Goal: Transaction & Acquisition: Subscribe to service/newsletter

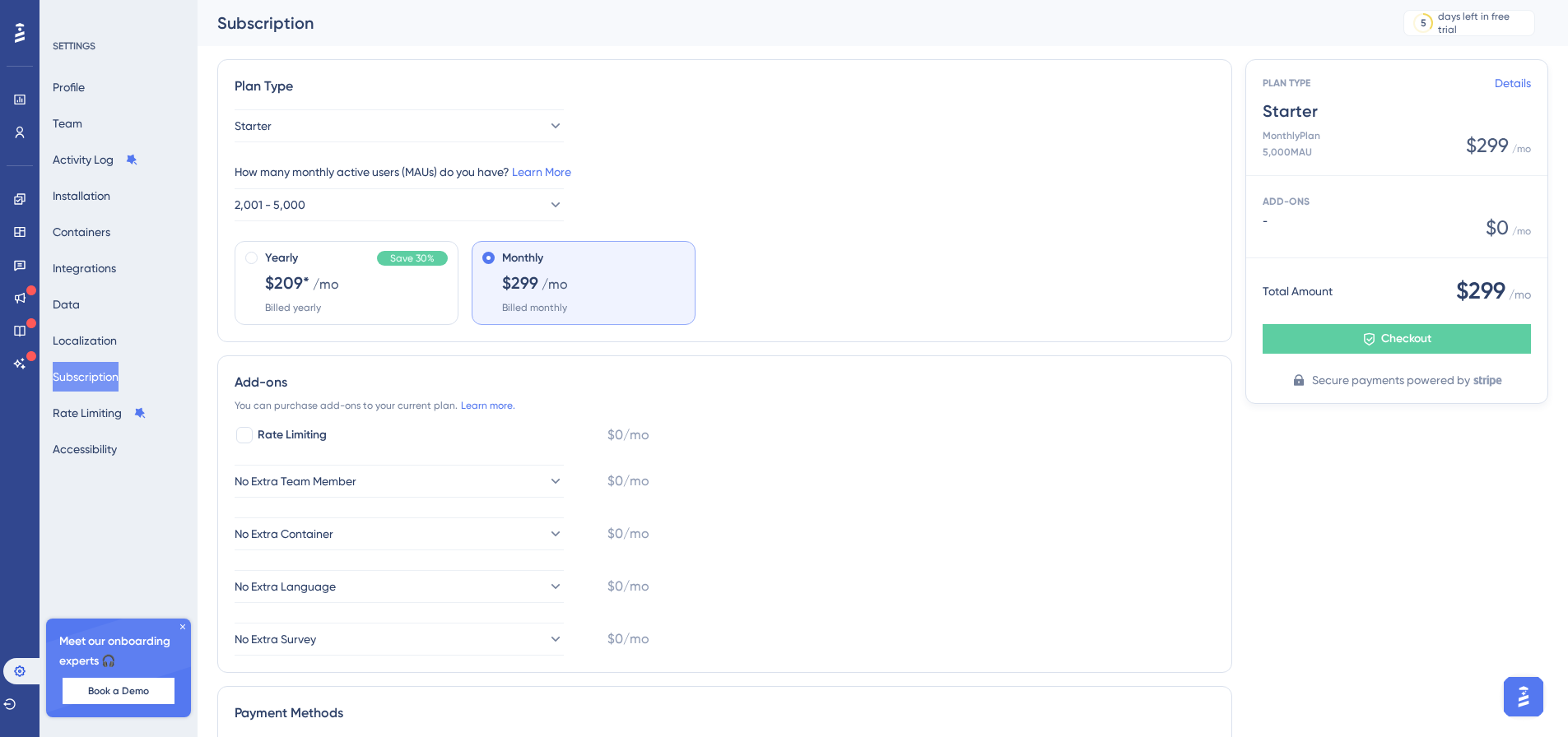
click at [388, 308] on div "Yearly Save 30% $209* /mo Billed yearly" at bounding box center [356, 281] width 183 height 66
click at [355, 284] on div "Yearly Save 30% $209* /mo Billed yearly" at bounding box center [356, 281] width 183 height 66
click at [252, 266] on div at bounding box center [252, 282] width 14 height 62
click at [261, 260] on div "Yearly Save 30% $209* /mo Billed yearly" at bounding box center [346, 283] width 223 height 84
click at [245, 252] on div at bounding box center [252, 282] width 14 height 62
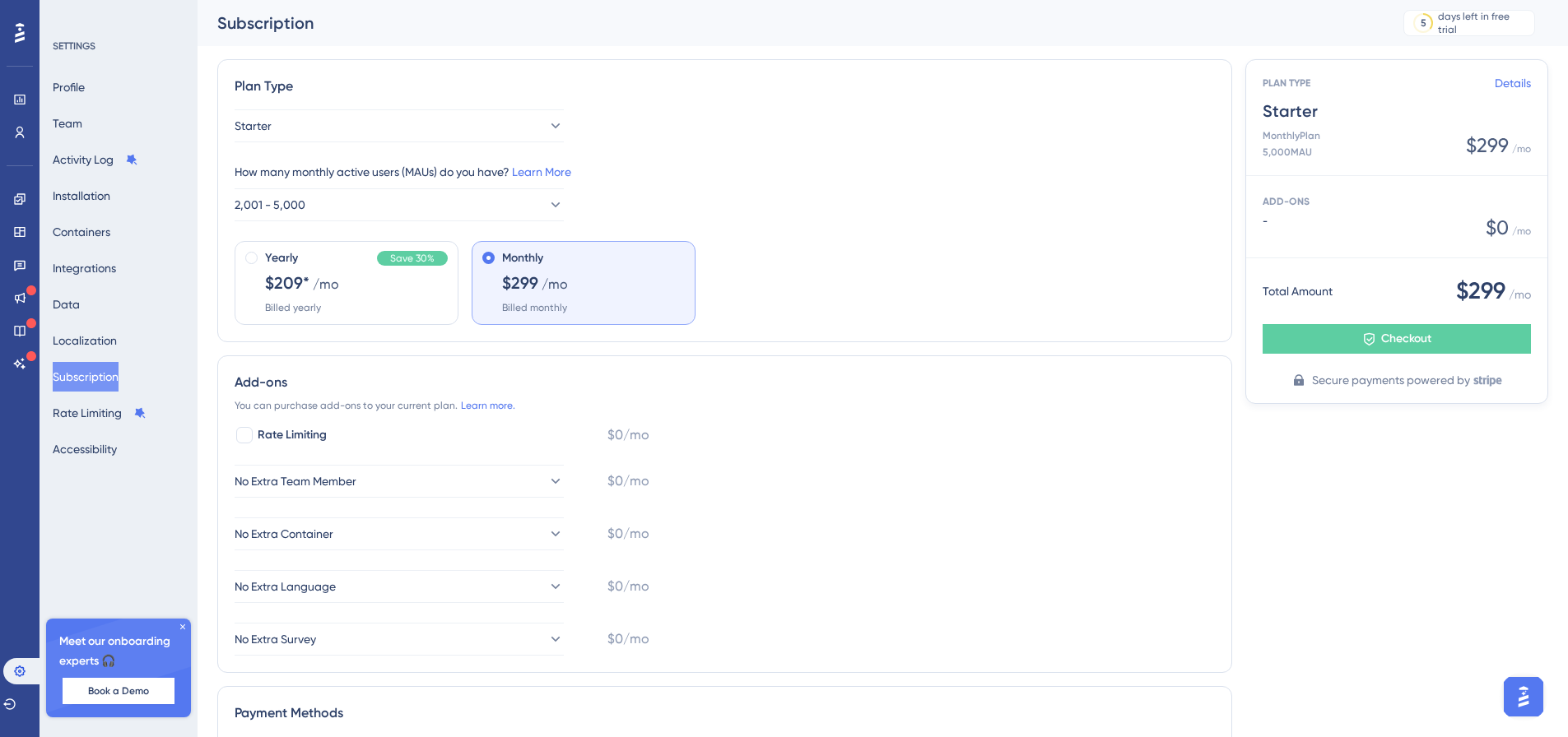
click at [364, 315] on div "Yearly Save 30% $209* /mo Billed yearly" at bounding box center [346, 283] width 223 height 84
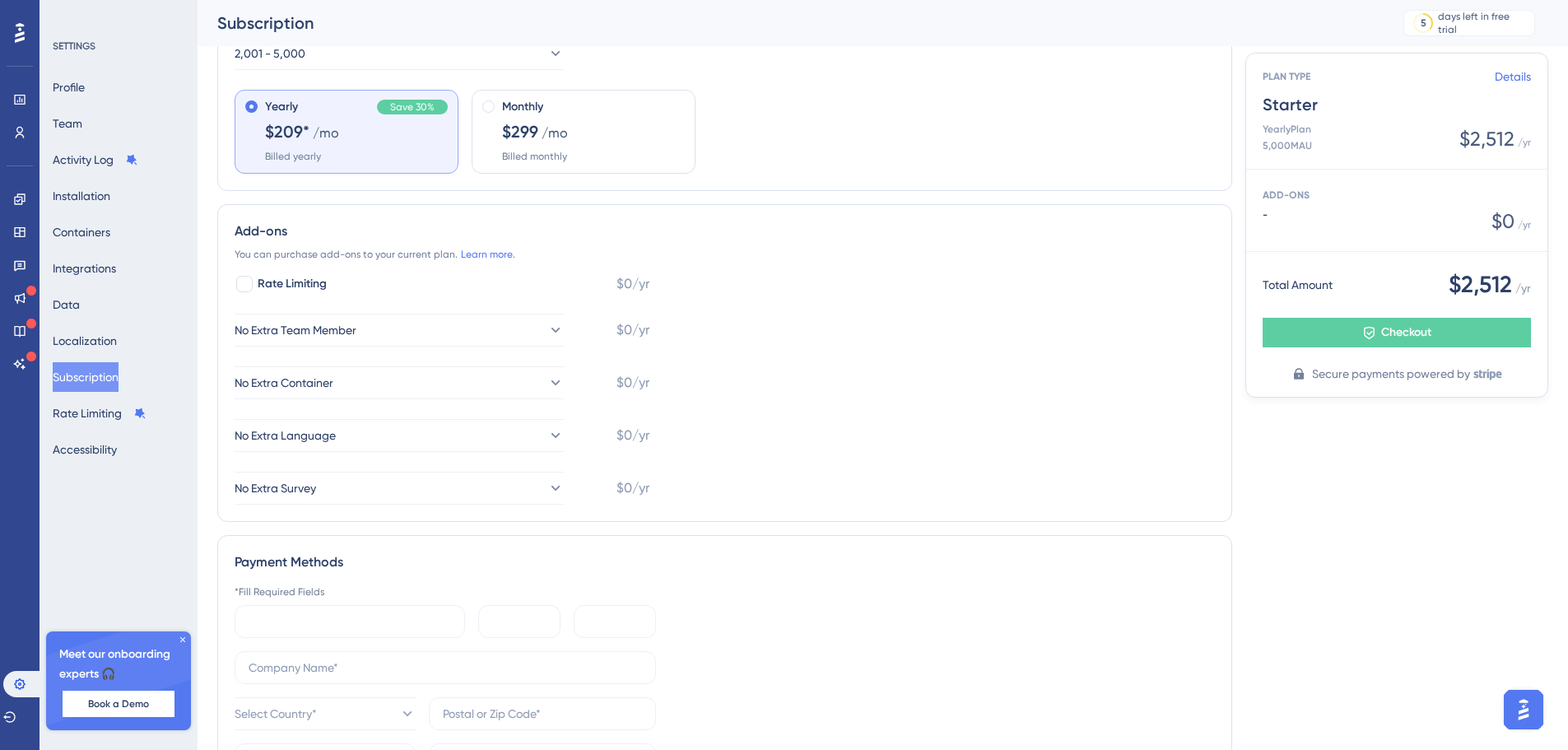
scroll to position [477, 0]
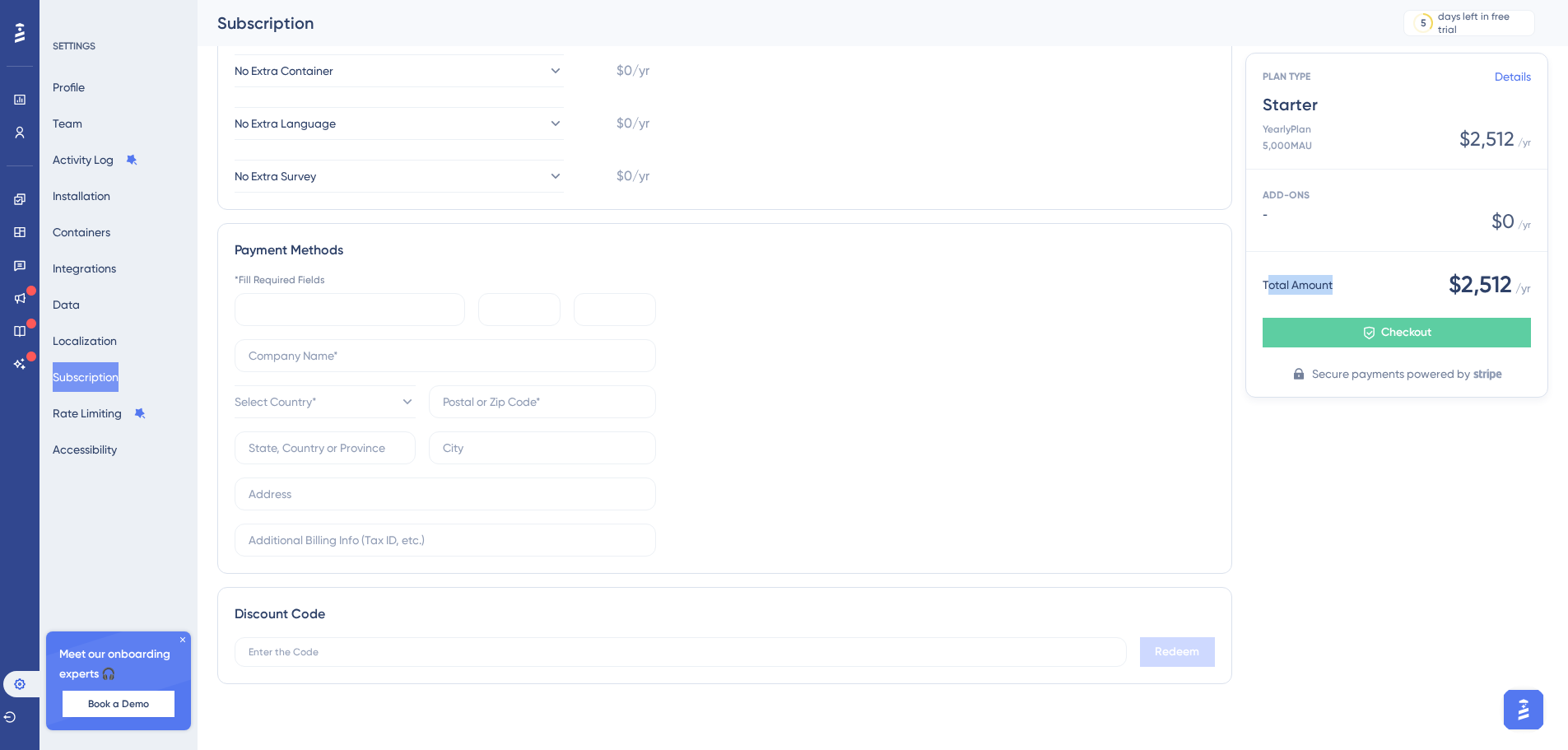
drag, startPoint x: 1269, startPoint y: 284, endPoint x: 1354, endPoint y: 279, distance: 85.1
click at [1354, 279] on div "Total Amount $2,512 / yr" at bounding box center [1397, 285] width 269 height 33
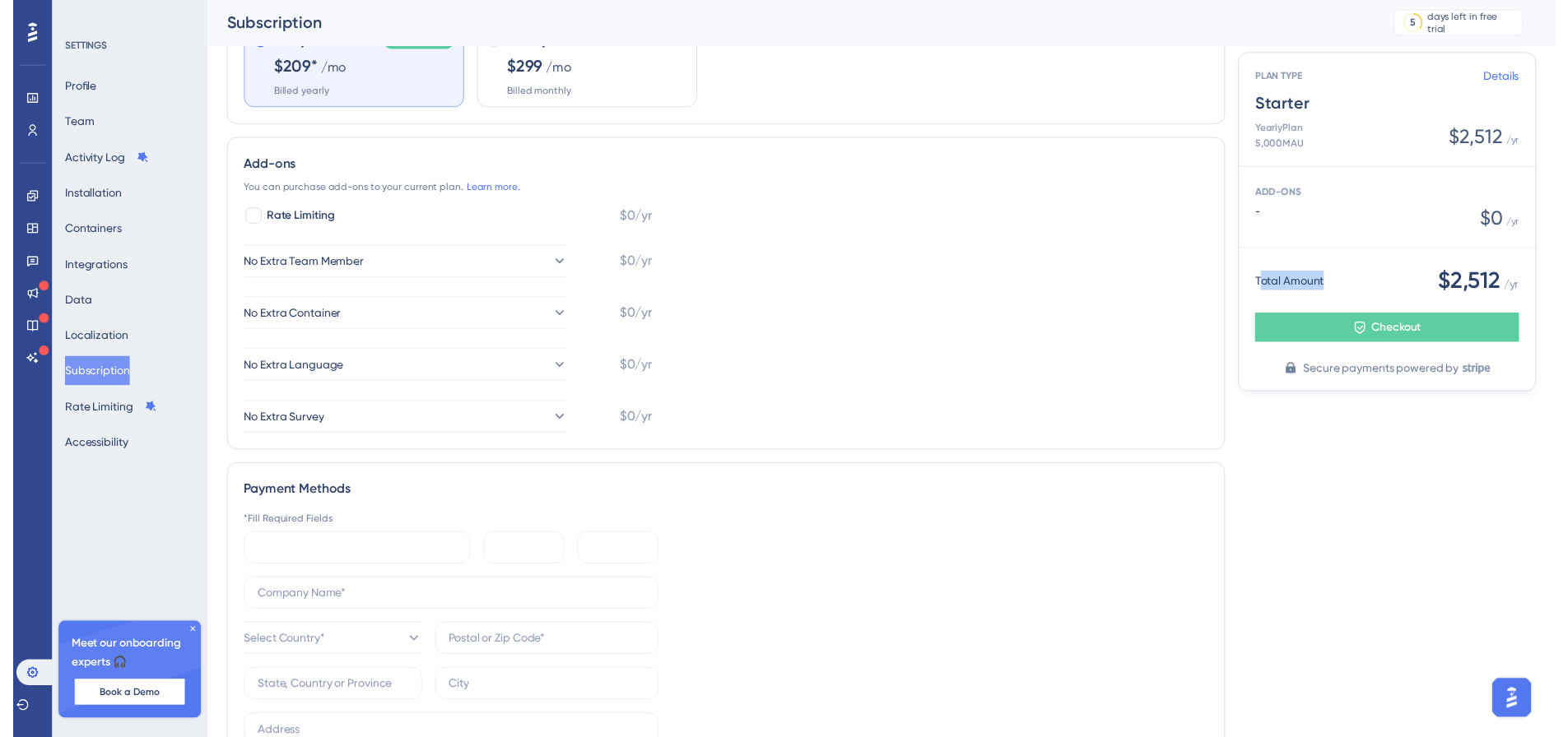
scroll to position [0, 0]
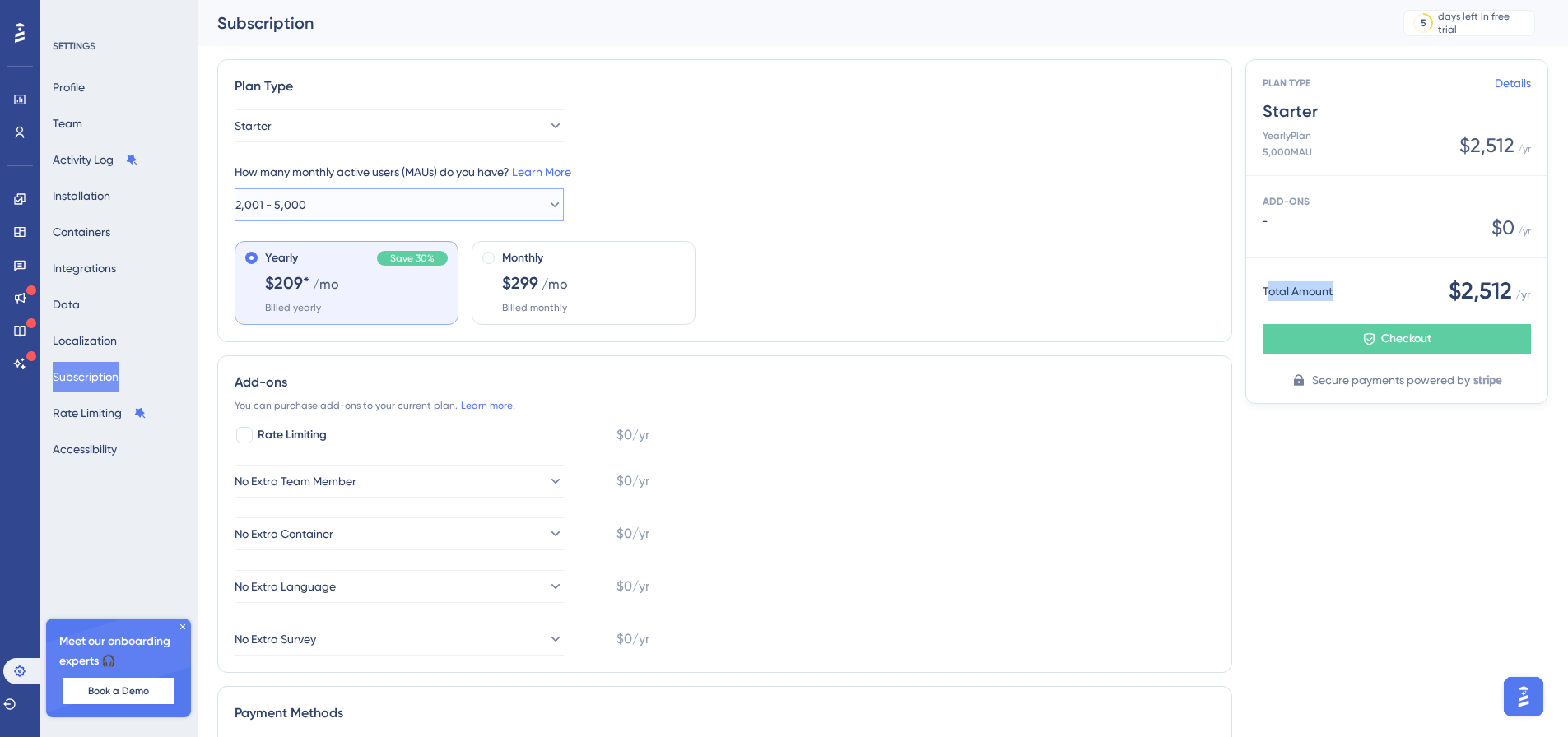
click at [547, 200] on icon at bounding box center [555, 204] width 16 height 16
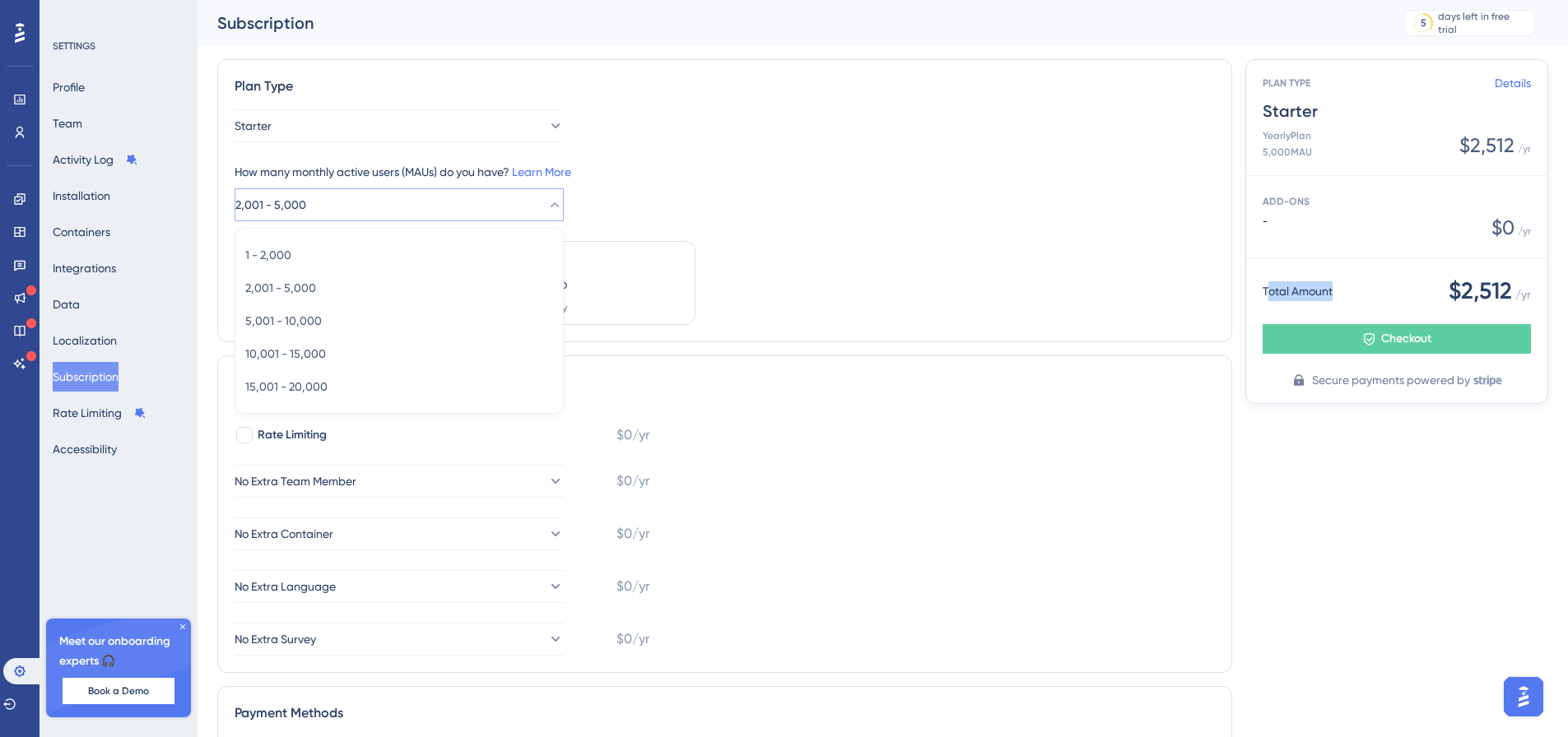
click at [547, 200] on icon at bounding box center [555, 204] width 16 height 16
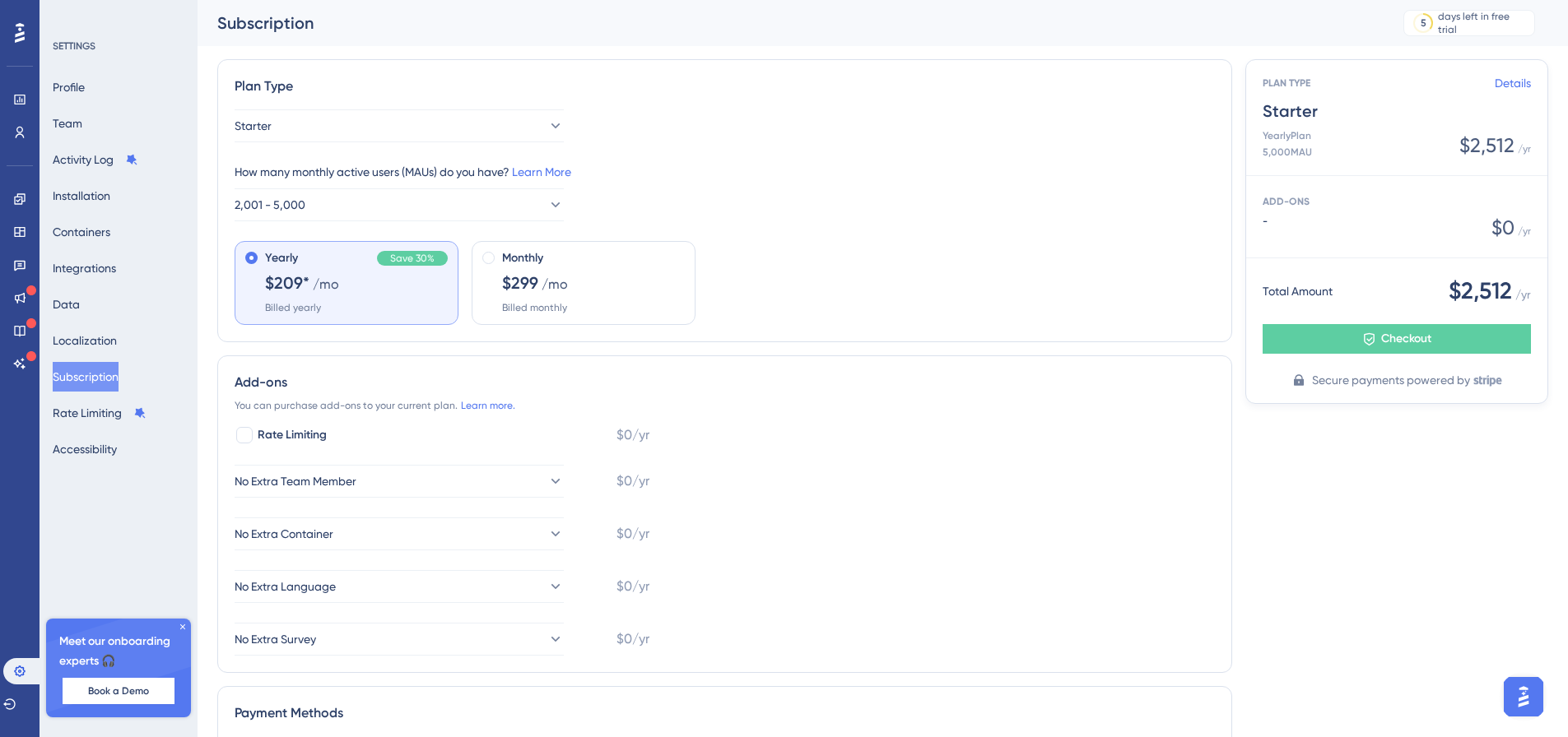
click at [870, 231] on div "Starter How many monthly active users (MAUs) do you have? Learn More 2,001 - 5,…" at bounding box center [725, 217] width 981 height 215
click at [580, 291] on div "Monthly $299 /mo Billed monthly" at bounding box center [594, 281] width 183 height 66
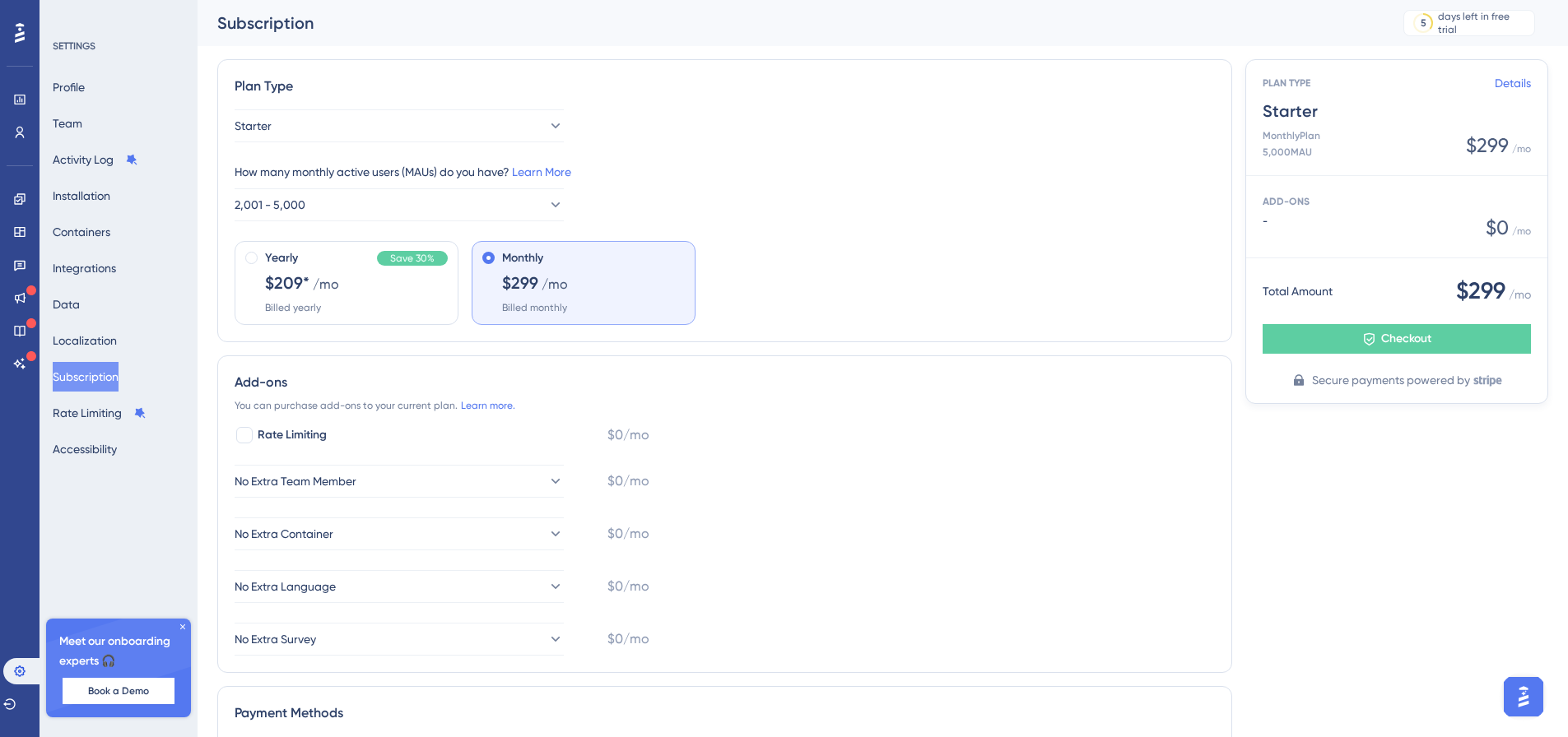
click at [182, 626] on icon at bounding box center [182, 627] width 5 height 5
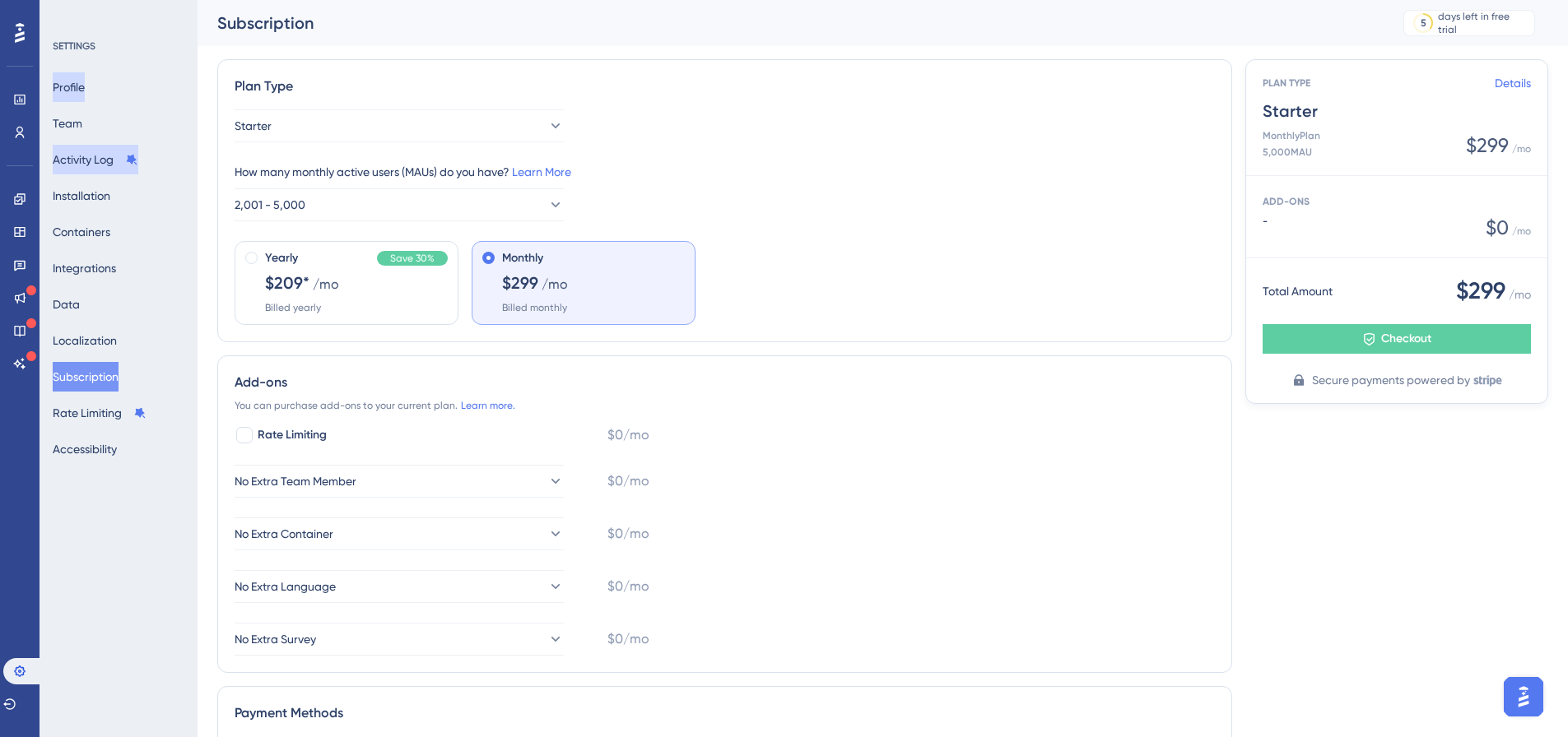
drag, startPoint x: 71, startPoint y: 91, endPoint x: 70, endPoint y: 149, distance: 58.0
click at [71, 91] on button "Profile" at bounding box center [68, 87] width 32 height 30
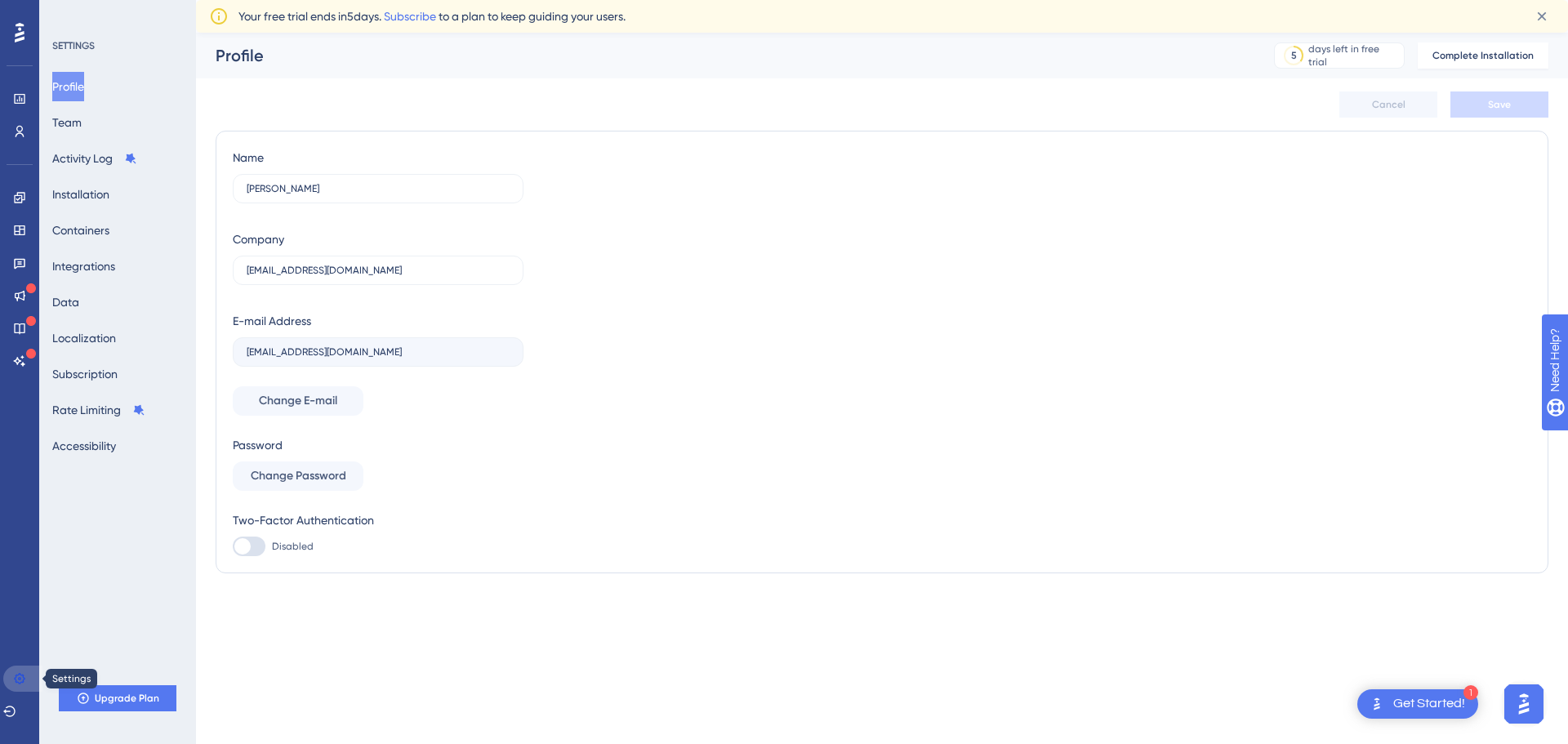
click at [19, 685] on link at bounding box center [23, 678] width 39 height 26
click at [149, 697] on span "Upgrade Plan" at bounding box center [127, 698] width 65 height 13
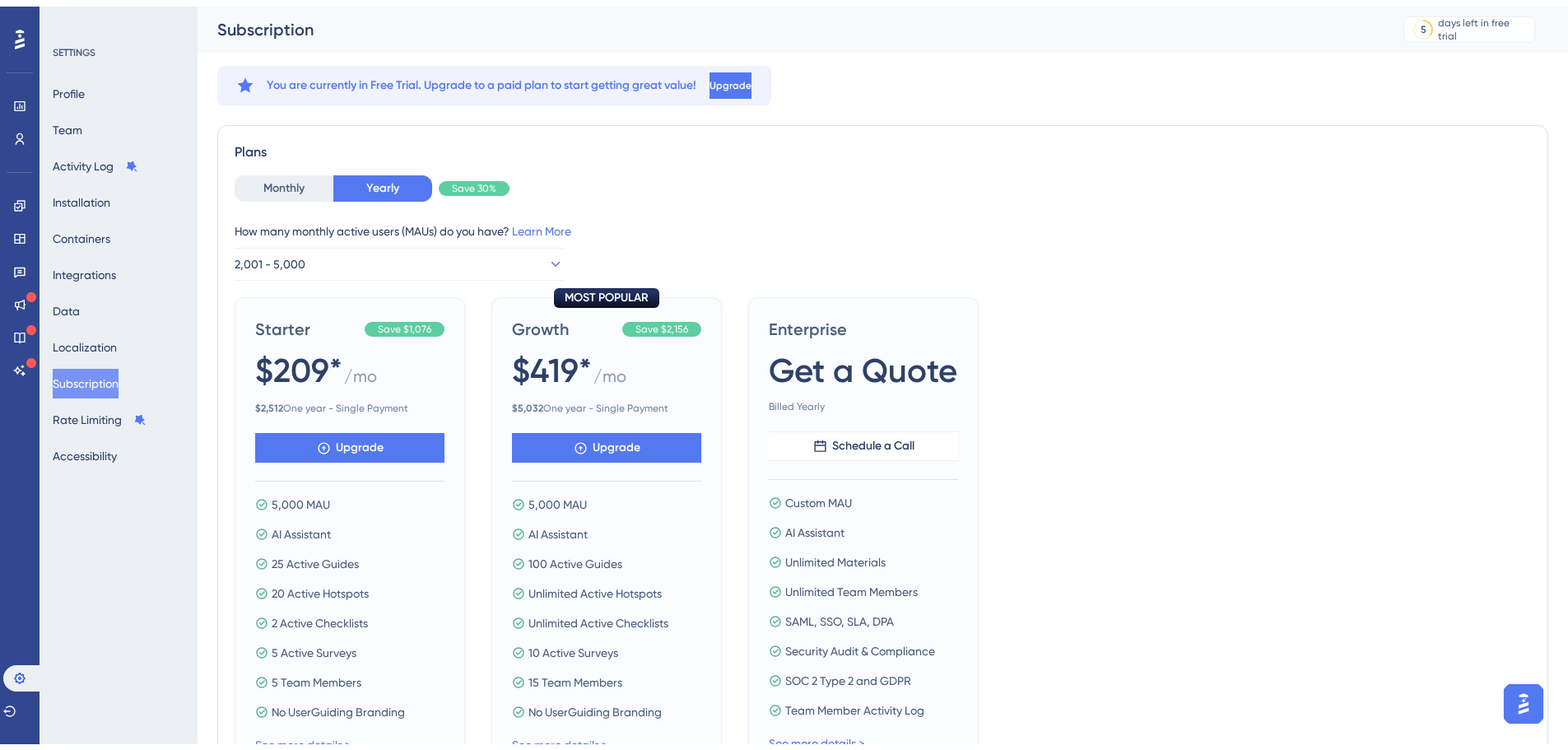
scroll to position [82, 0]
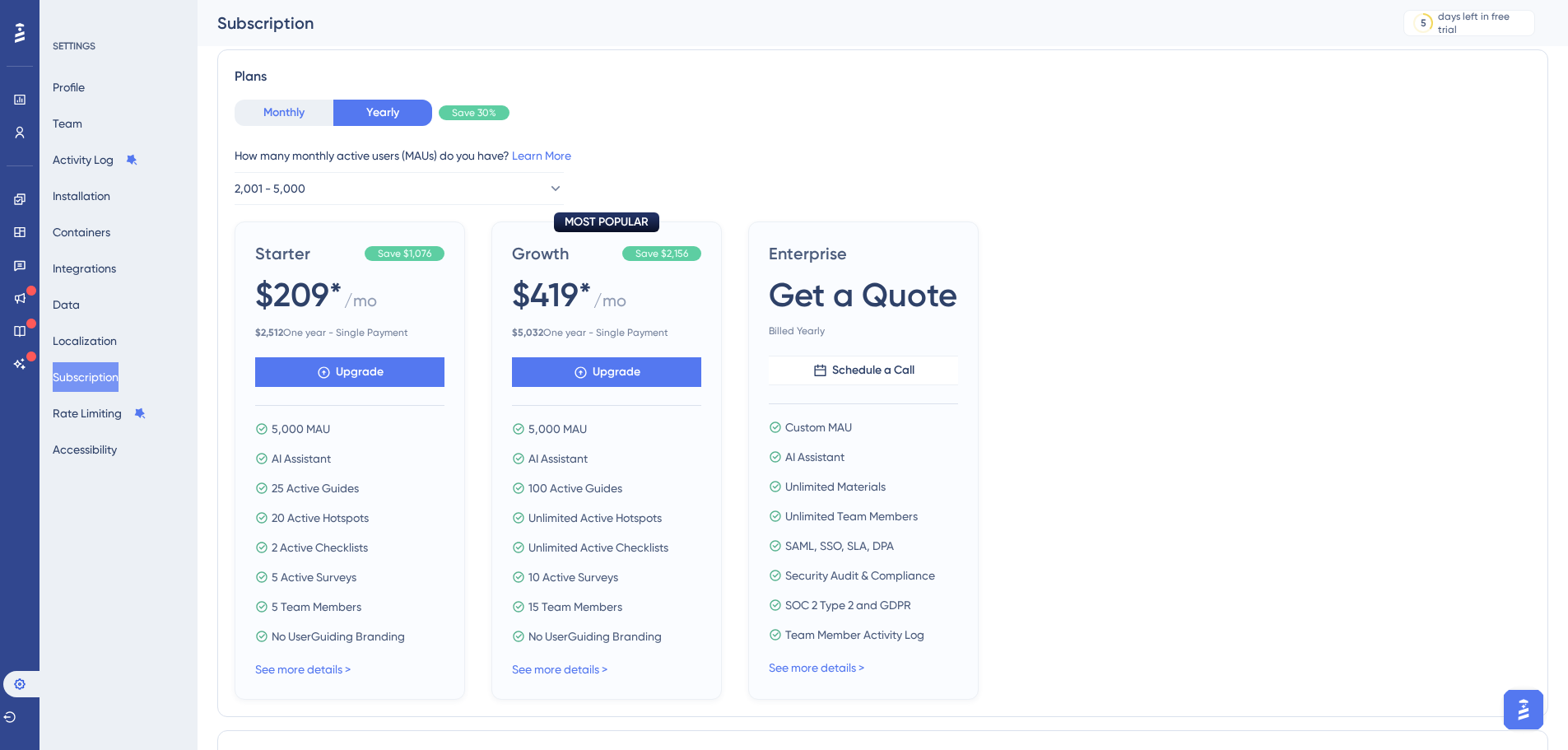
click at [294, 114] on button "Monthly" at bounding box center [283, 112] width 99 height 26
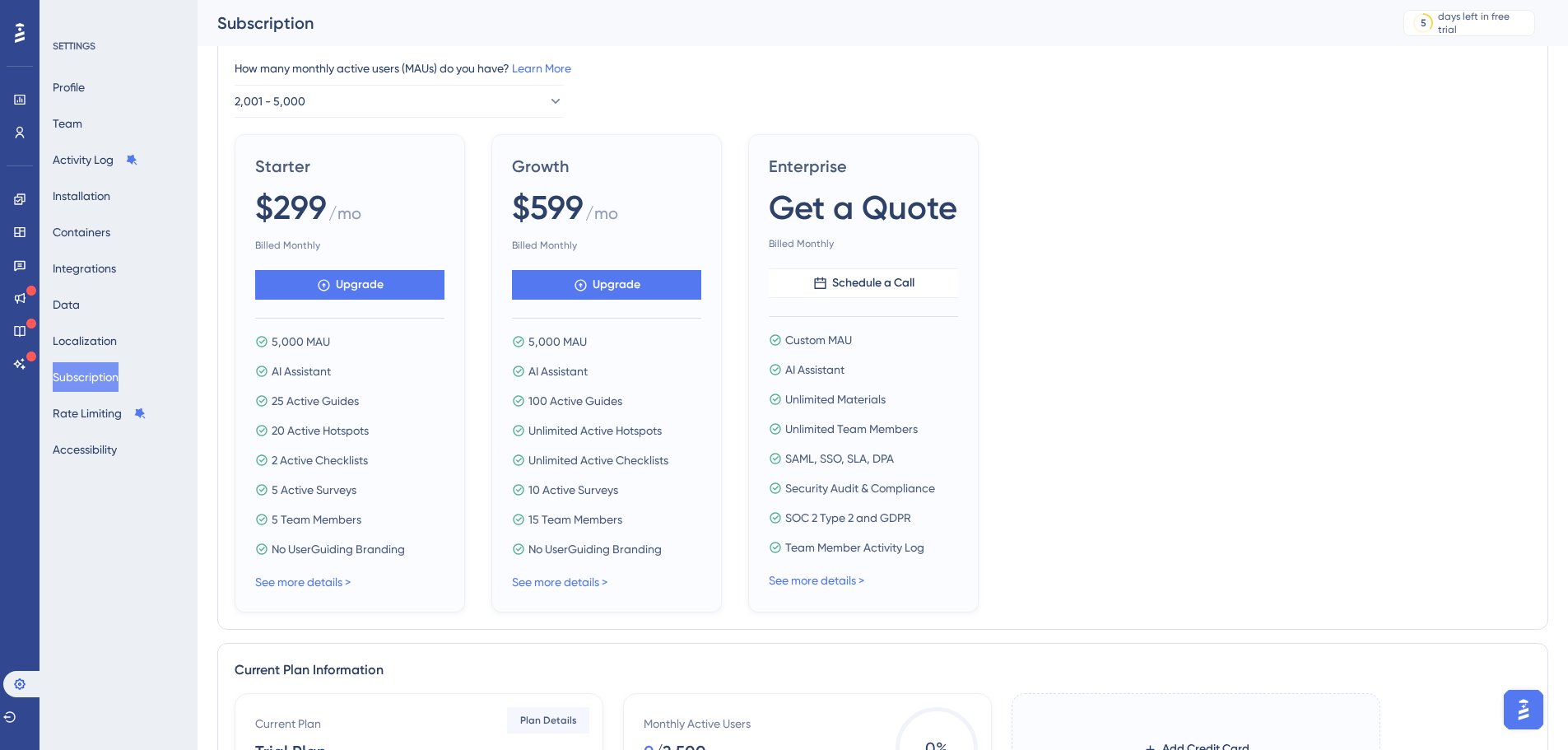
scroll to position [247, 0]
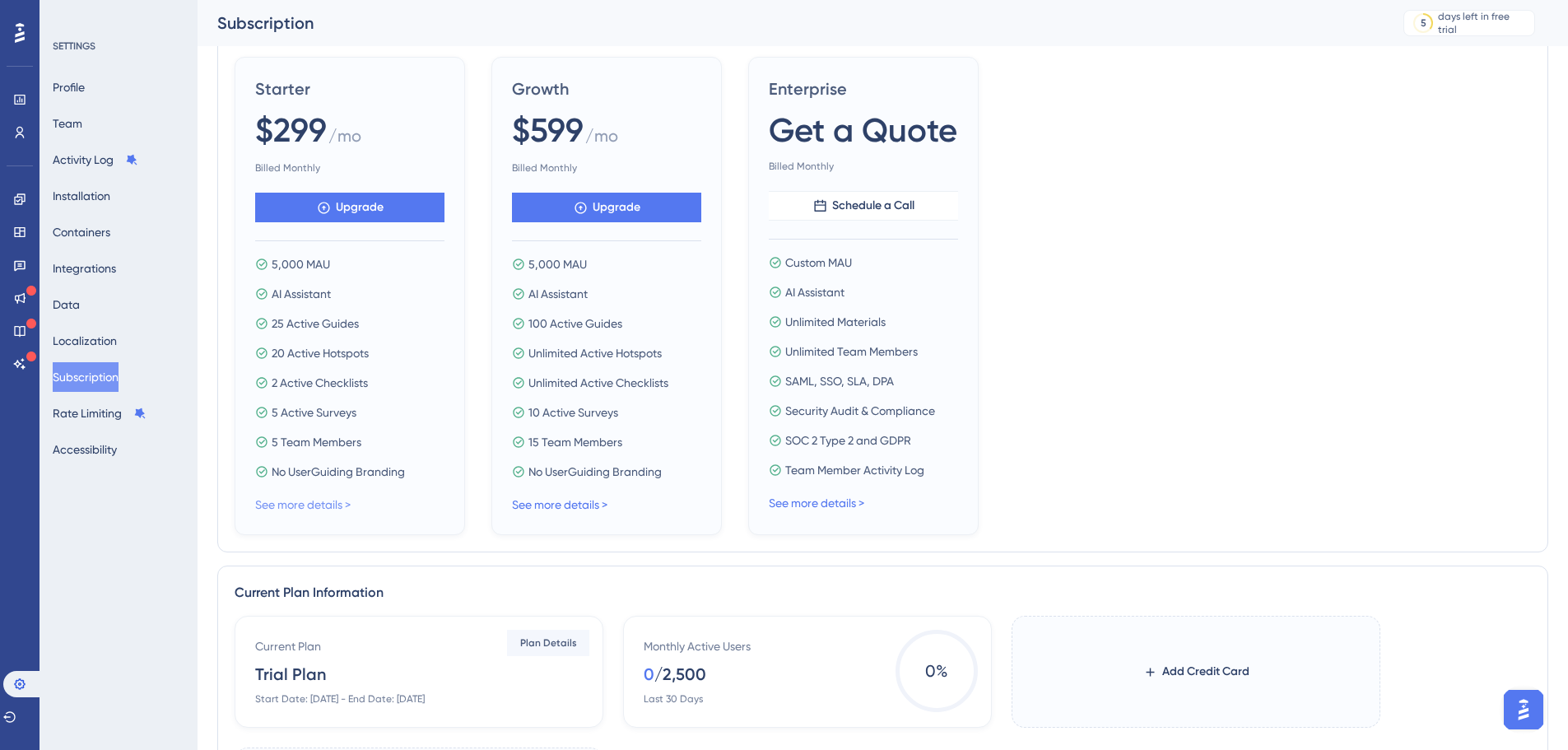
click at [333, 509] on link "See more details >" at bounding box center [303, 504] width 96 height 14
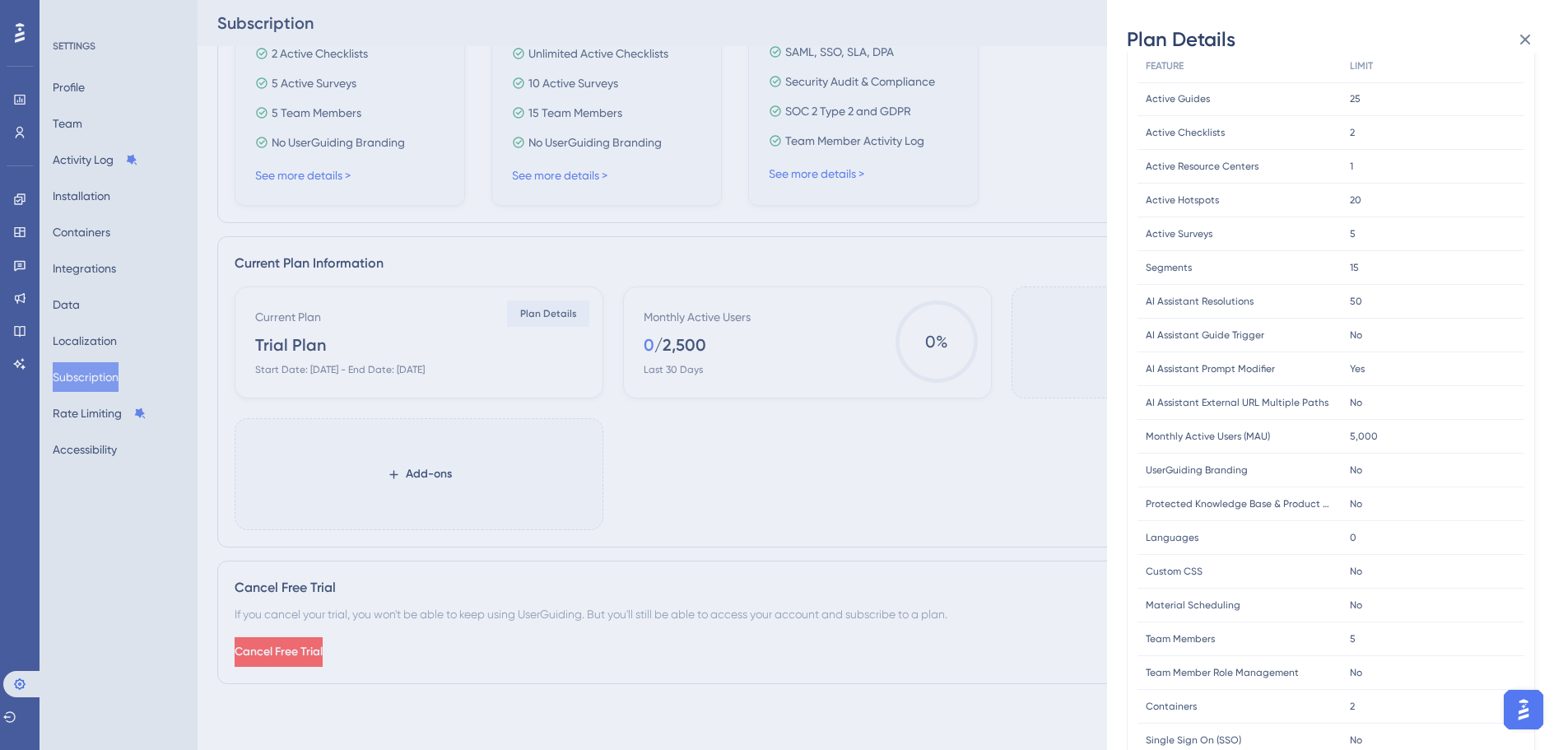
scroll to position [0, 0]
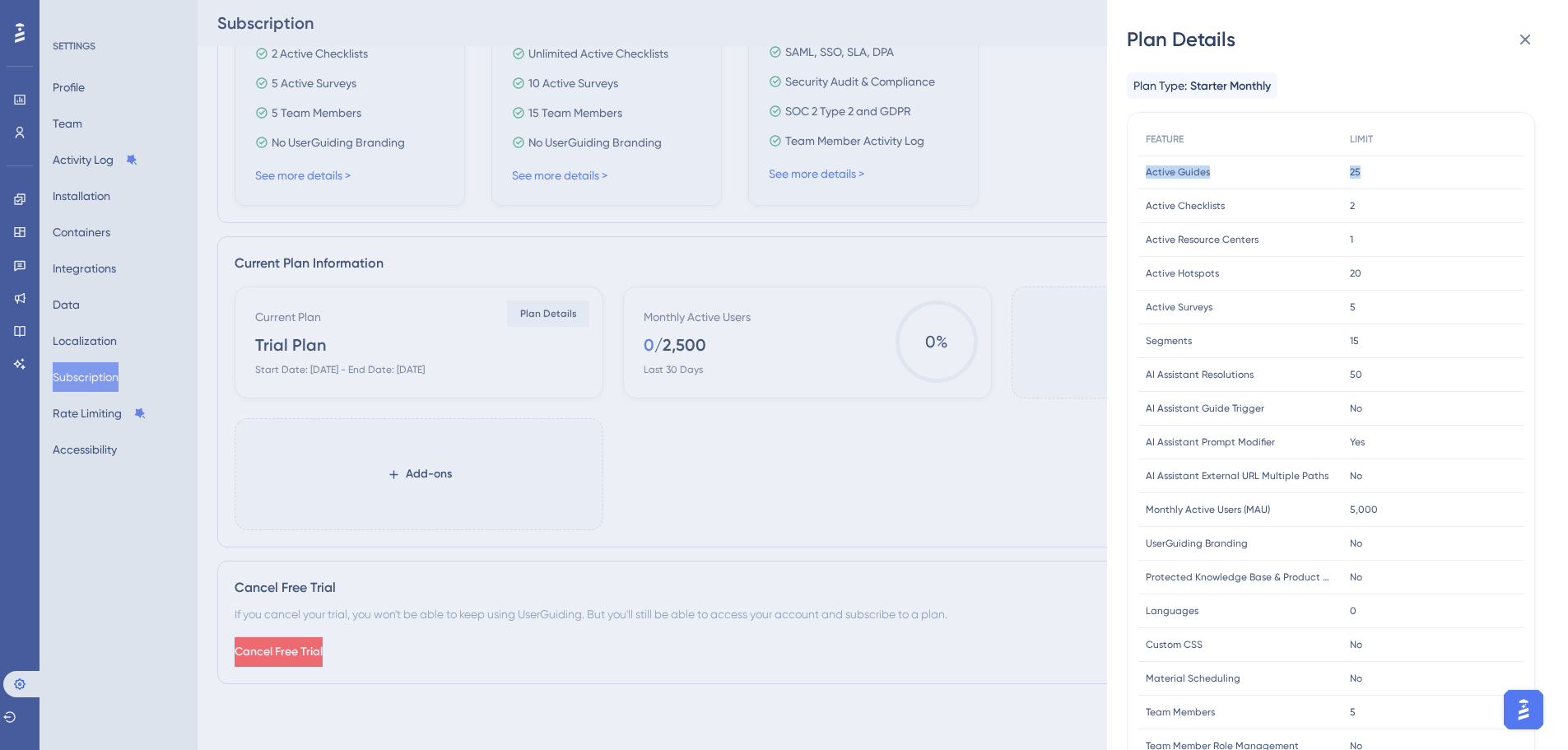
drag, startPoint x: 1139, startPoint y: 169, endPoint x: 1442, endPoint y: 178, distance: 303.1
click at [0, 0] on div "Active Guides Active Guides 25 25" at bounding box center [0, 0] width 0 height 0
click at [1442, 178] on div "25 25" at bounding box center [1433, 172] width 183 height 33
drag, startPoint x: 1442, startPoint y: 178, endPoint x: 1114, endPoint y: 176, distance: 328.0
click at [1114, 176] on div "Plan Details Plan Type: Starter Monthly FEATURE LIMIT Active Guides Active Guid…" at bounding box center [1338, 375] width 461 height 750
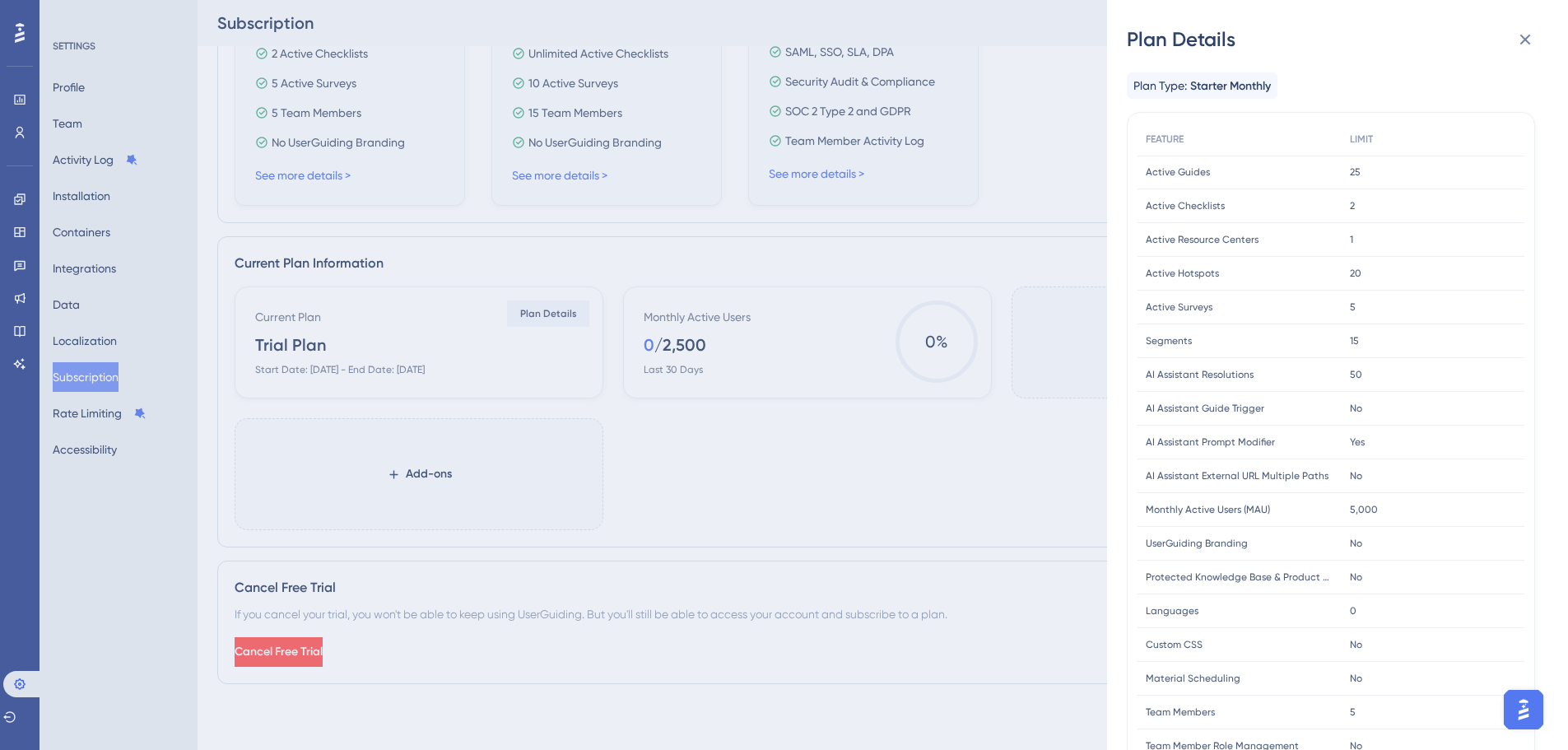
click at [1453, 109] on div "Plan Type: Starter Monthly FEATURE LIMIT Active Guides Active Guides 25 25 Acti…" at bounding box center [1331, 551] width 408 height 957
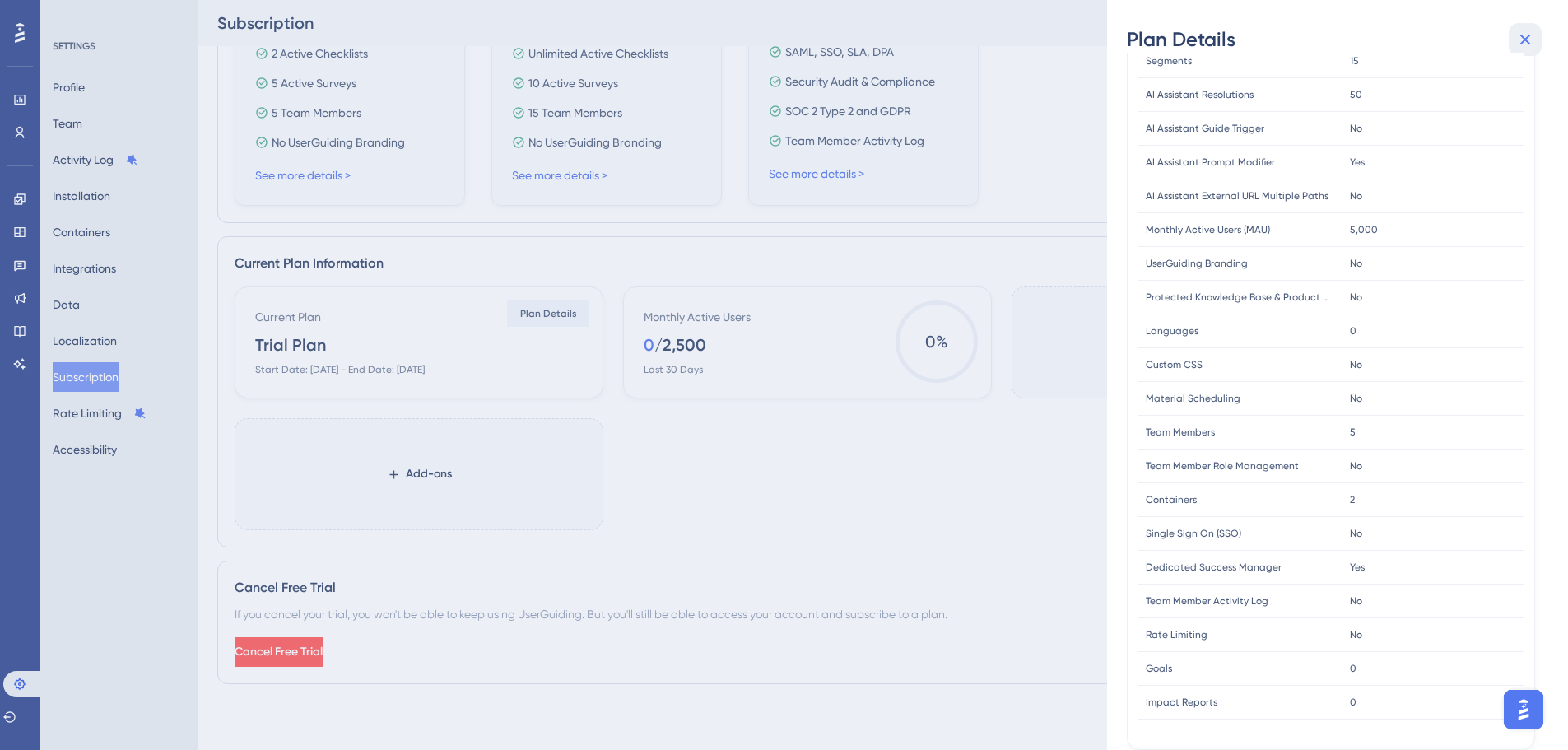
click at [1529, 43] on icon at bounding box center [1526, 40] width 11 height 11
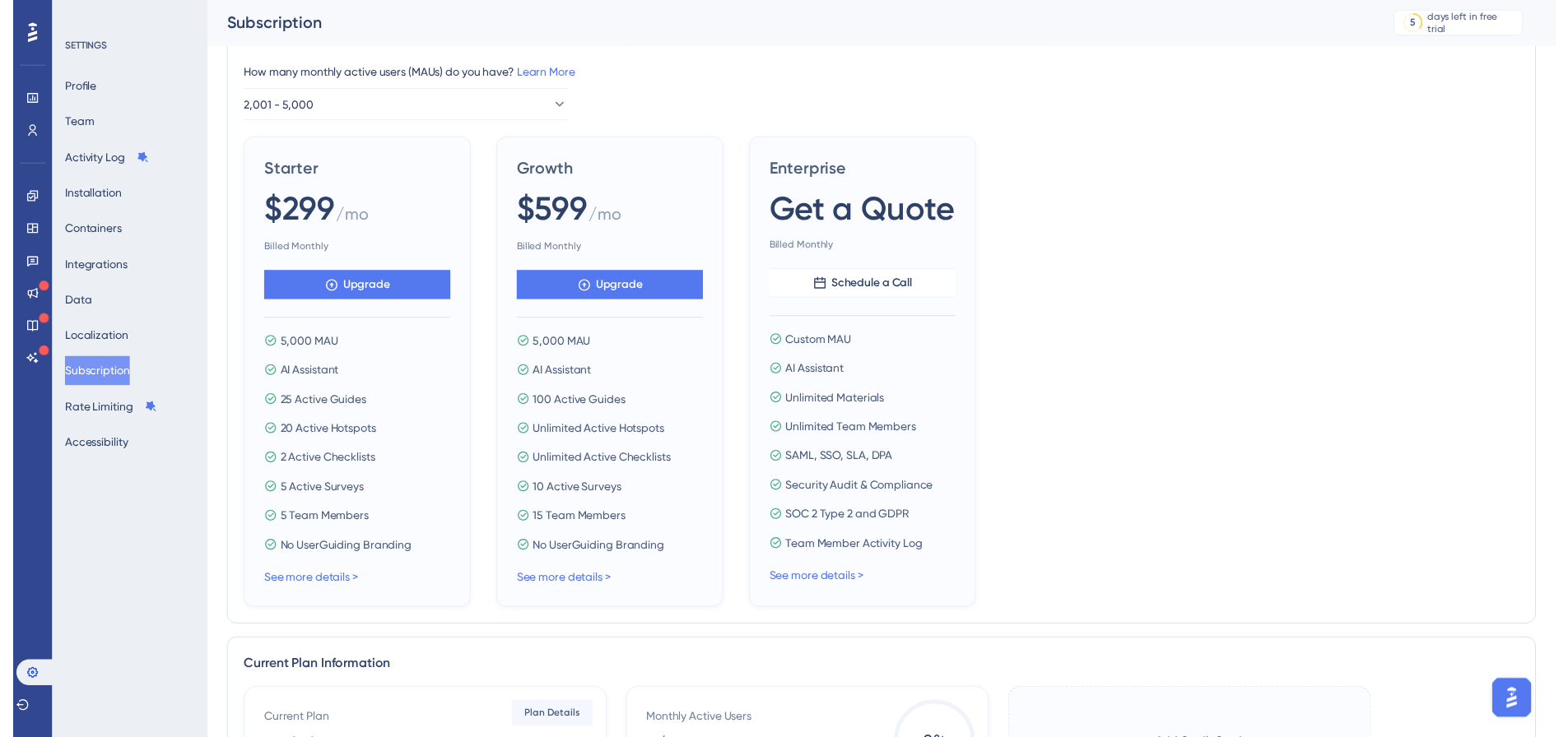
scroll to position [0, 0]
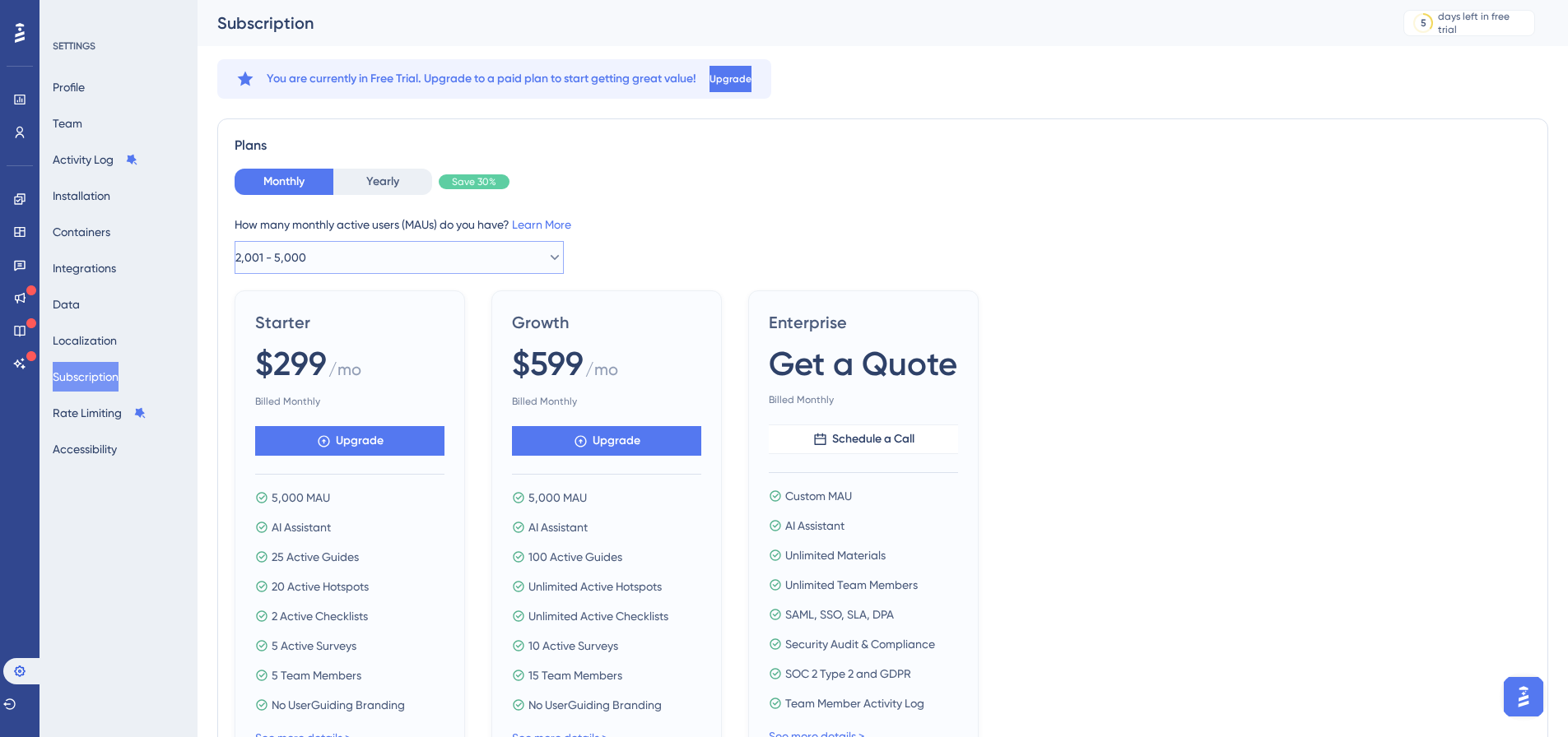
click at [470, 247] on button "2,001 - 5,000" at bounding box center [399, 258] width 329 height 33
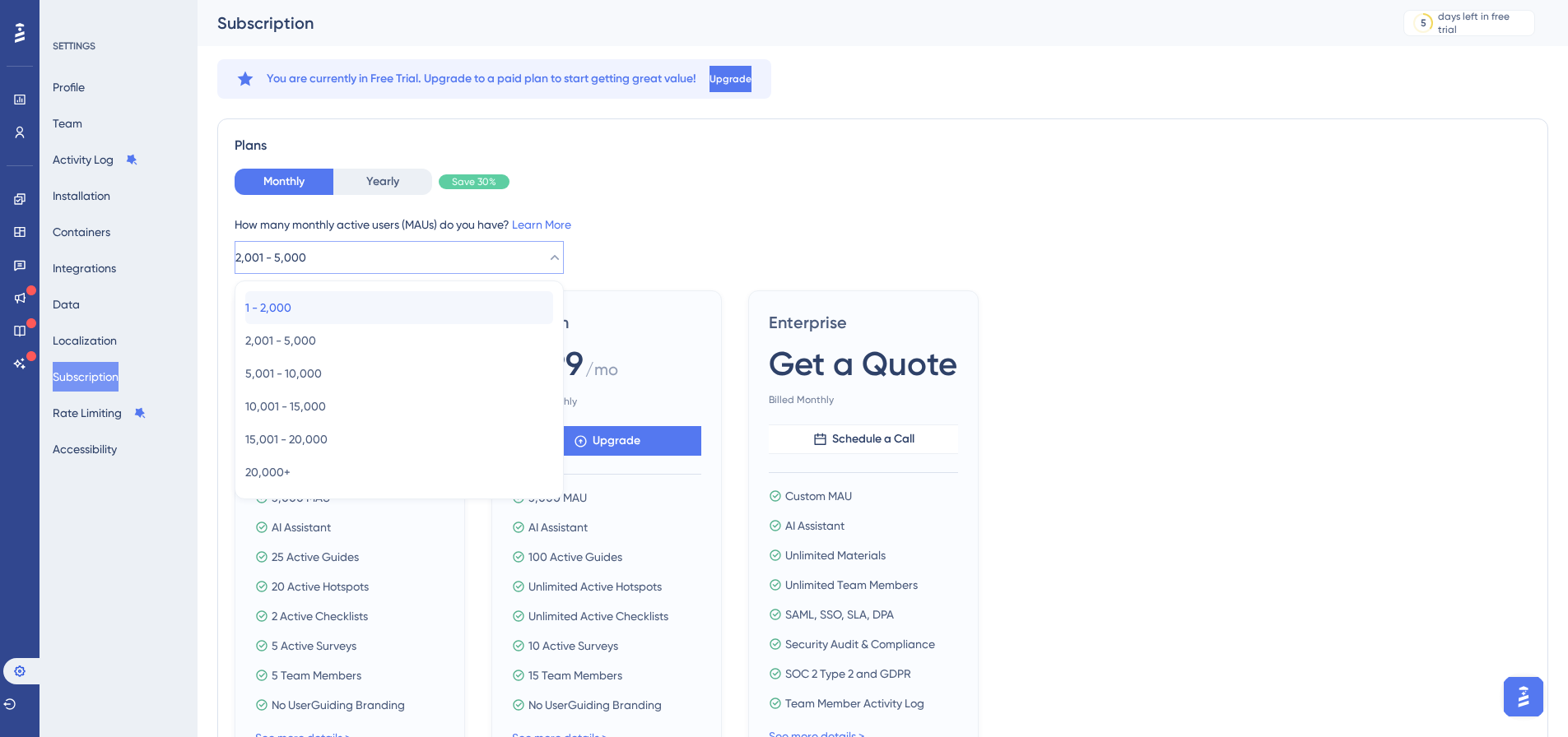
click at [459, 297] on div "1 - 2,000 1 - 2,000" at bounding box center [399, 307] width 308 height 33
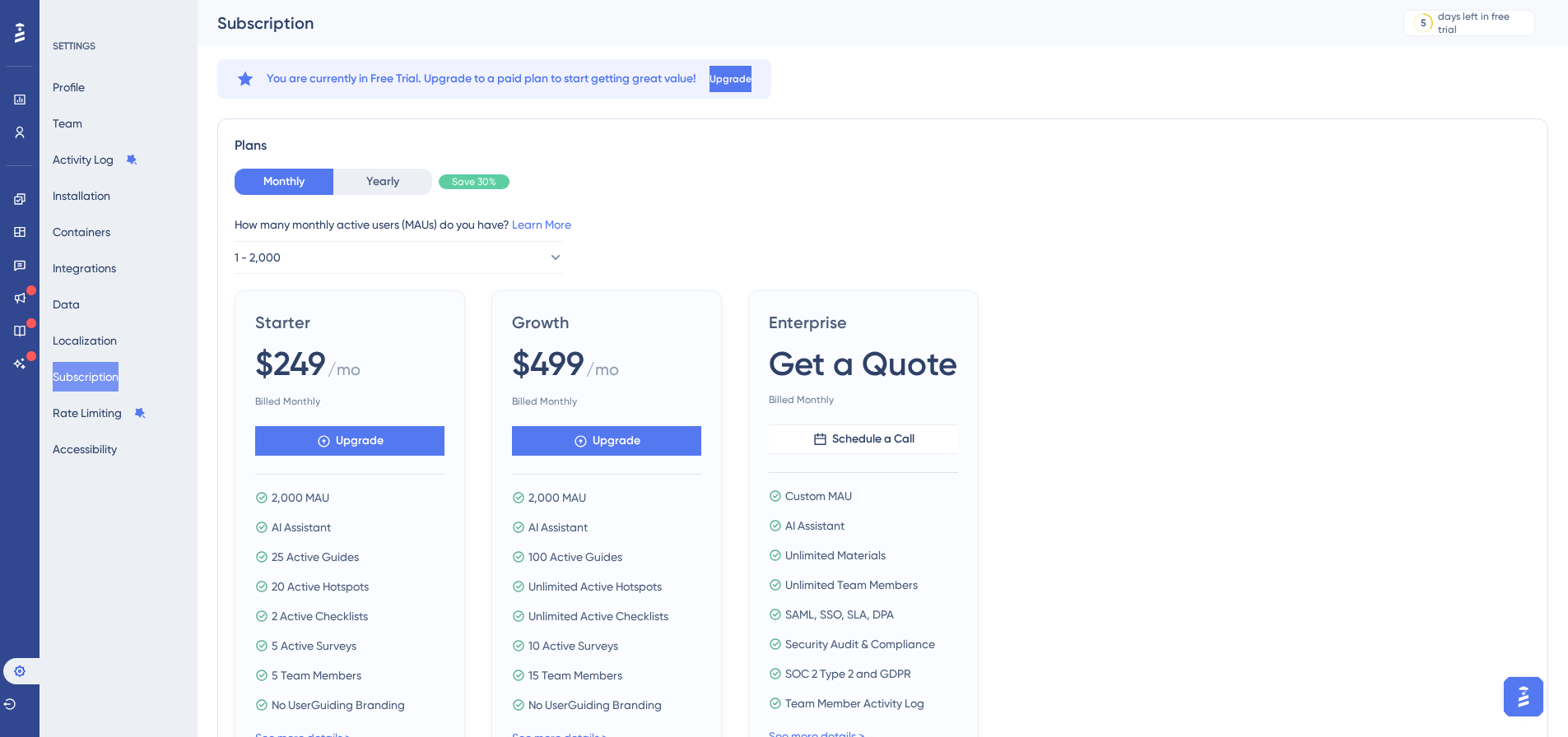
click at [1488, 687] on div "Starter $249 / mo Billed Monthly Upgrade 2,000 MAU AI Assistant 25 Active Guide…" at bounding box center [882, 529] width 1297 height 478
click at [1513, 689] on img "Open AI Assistant Launcher" at bounding box center [1524, 696] width 30 height 30
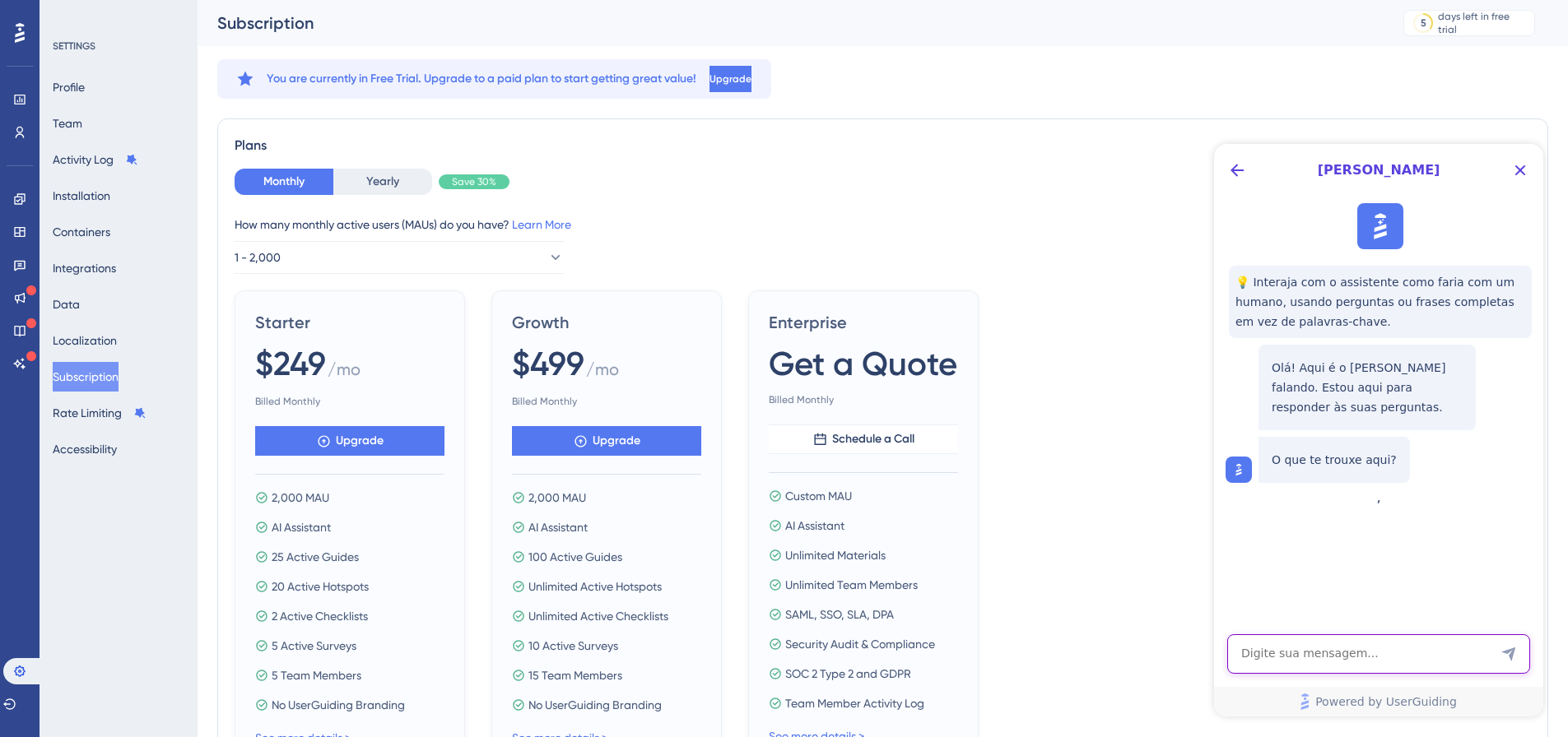
click at [1392, 645] on textarea "AI Assistant Text Input" at bounding box center [1379, 655] width 303 height 40
click at [1335, 657] on textarea "Ao assinar mensalemente" at bounding box center [1379, 655] width 303 height 40
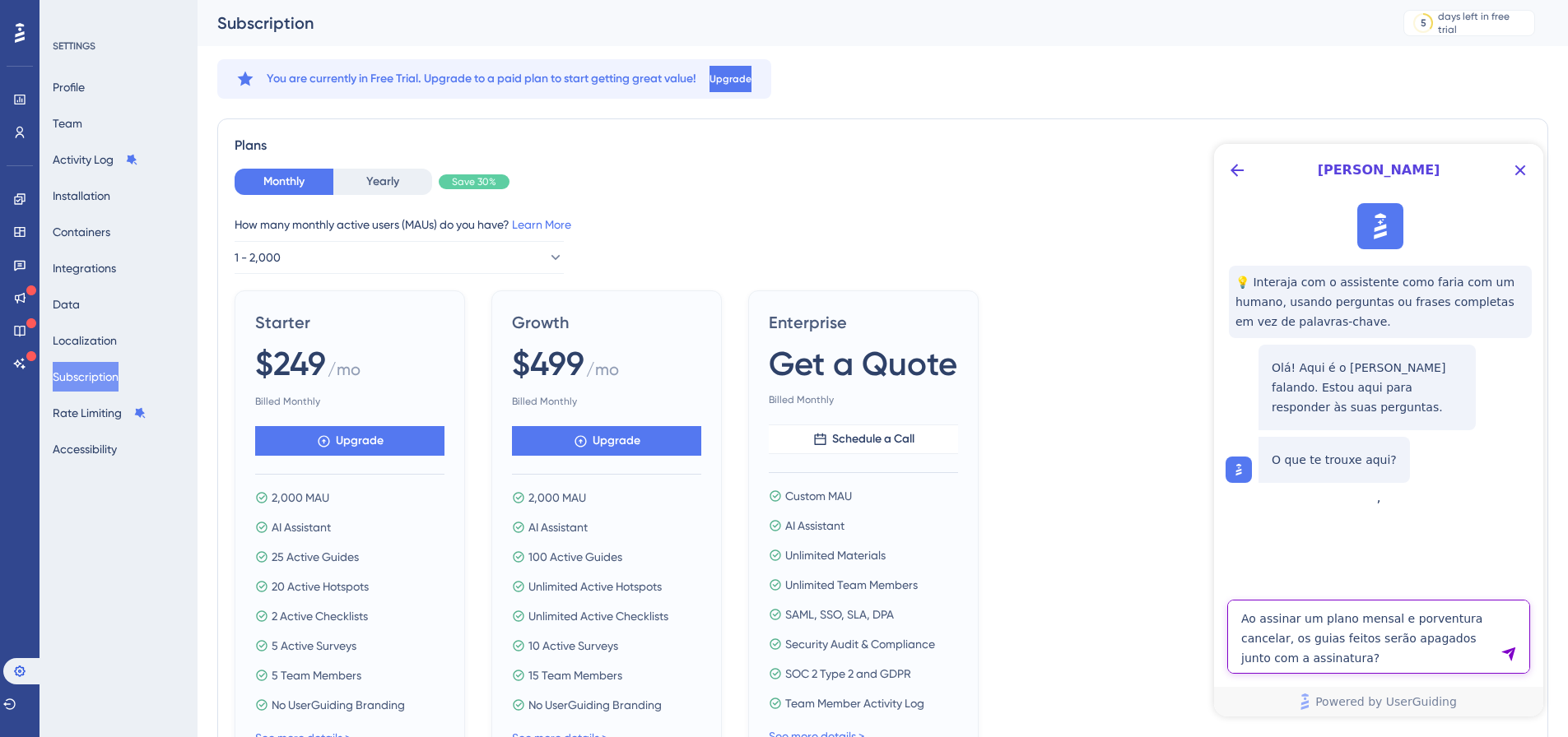
type textarea "Ao assinar um plano mensal e porventura cancelar, os guias feitos serão apagado…"
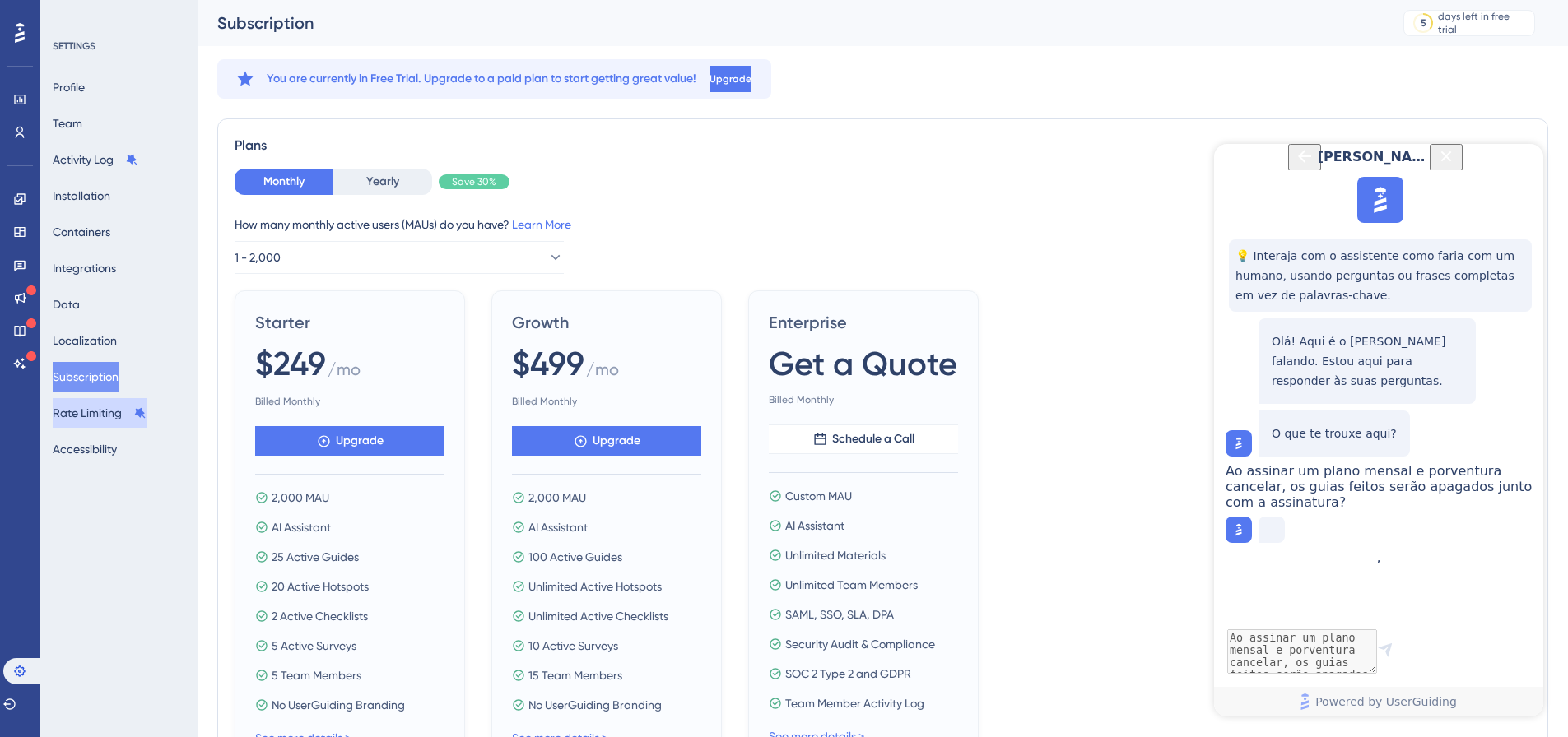
click at [147, 420] on button "Rate Limiting" at bounding box center [100, 412] width 94 height 30
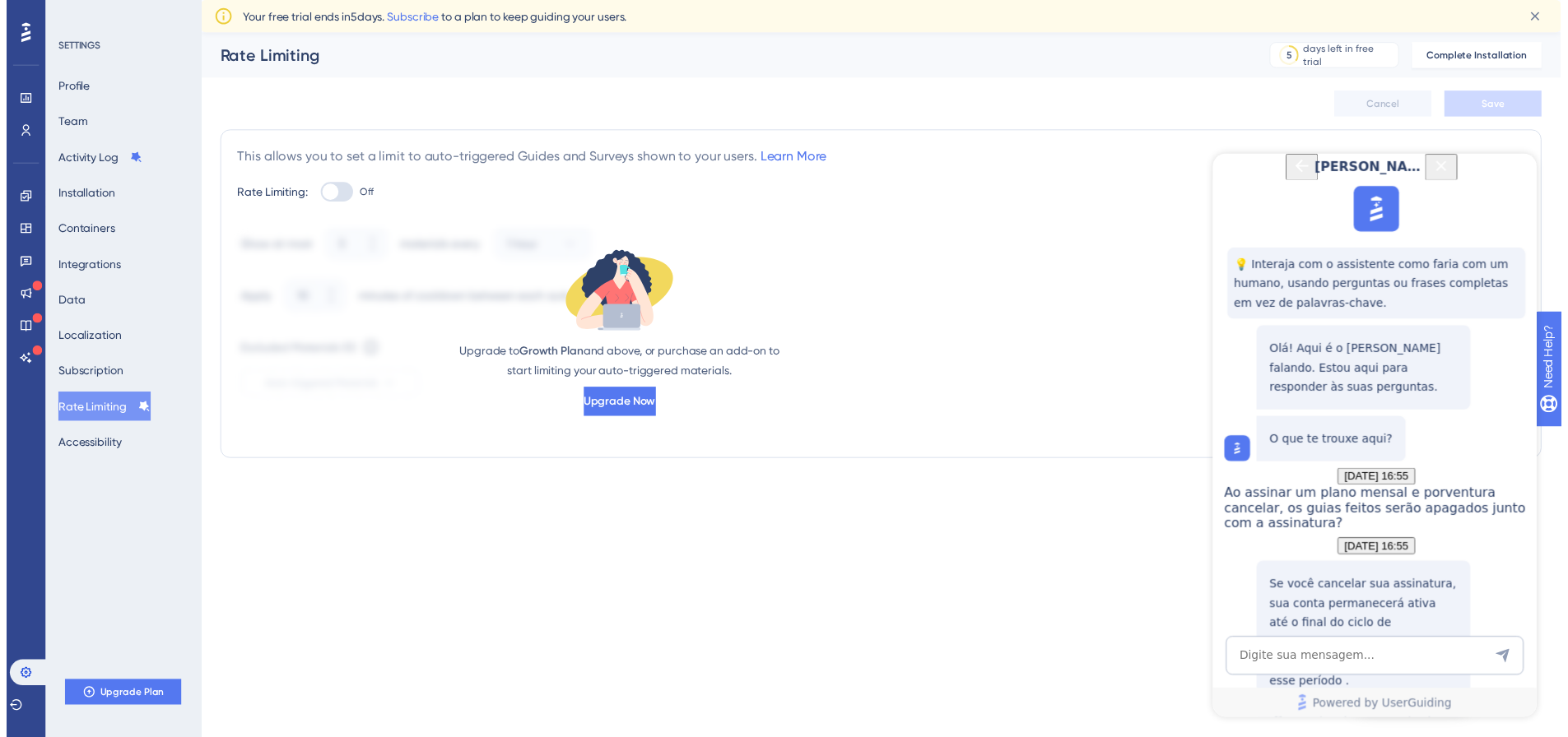
scroll to position [279, 0]
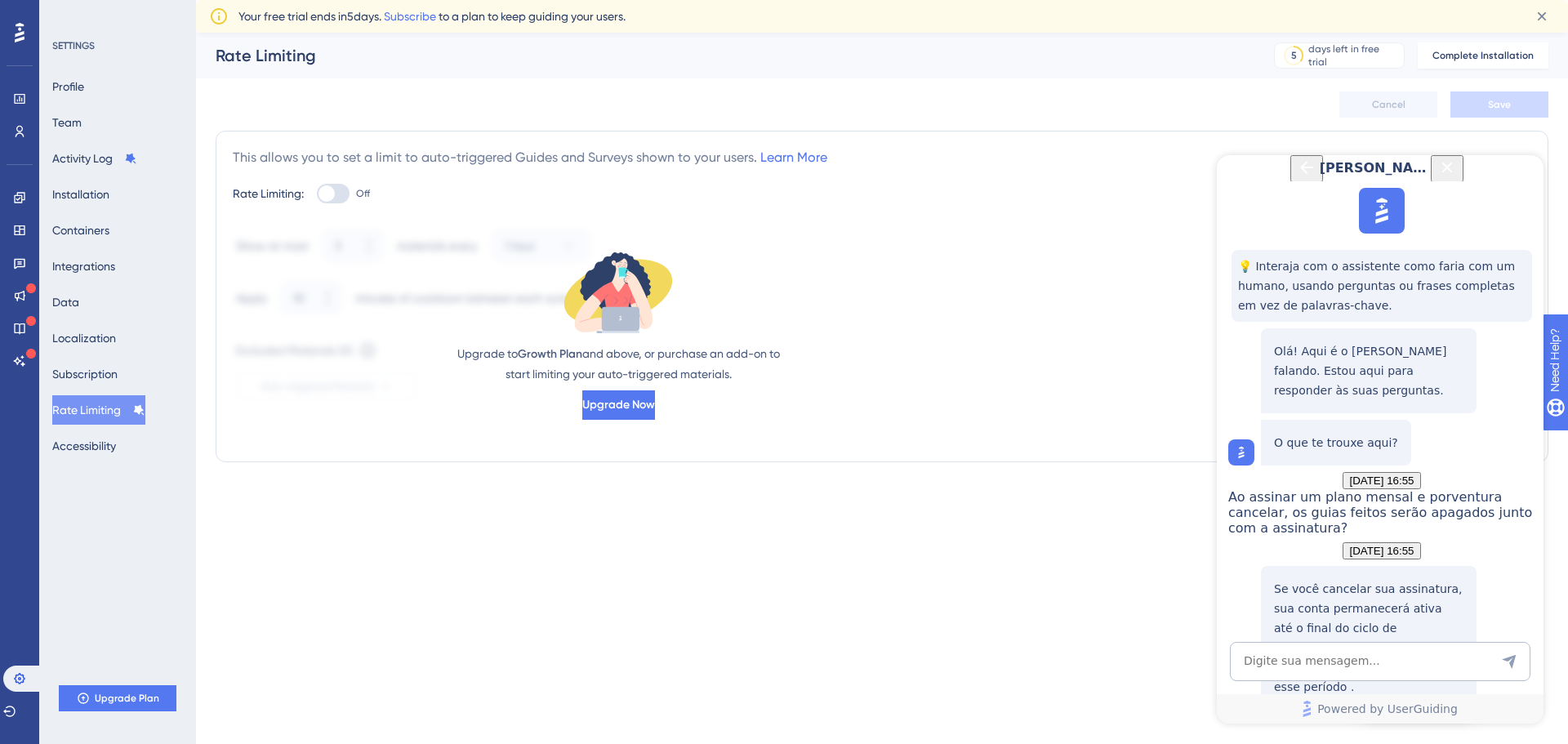
drag, startPoint x: 1352, startPoint y: 571, endPoint x: 1388, endPoint y: 563, distance: 36.9
click at [1388, 721] on div "Gerenciando sua assinatura" at bounding box center [1369, 738] width 183 height 35
click at [152, 693] on span "Upgrade Plan" at bounding box center [127, 698] width 65 height 13
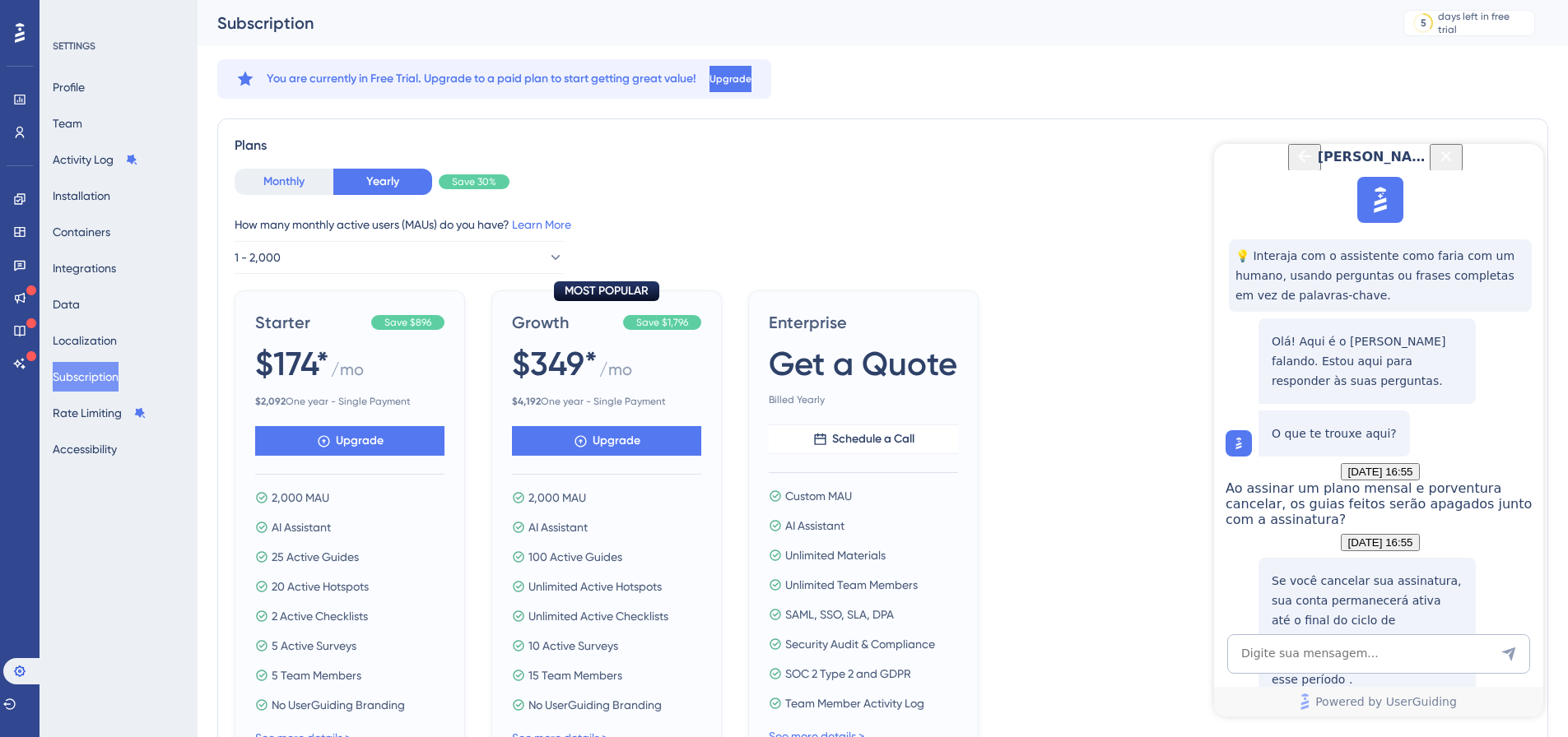
click at [288, 180] on button "Monthly" at bounding box center [283, 182] width 99 height 26
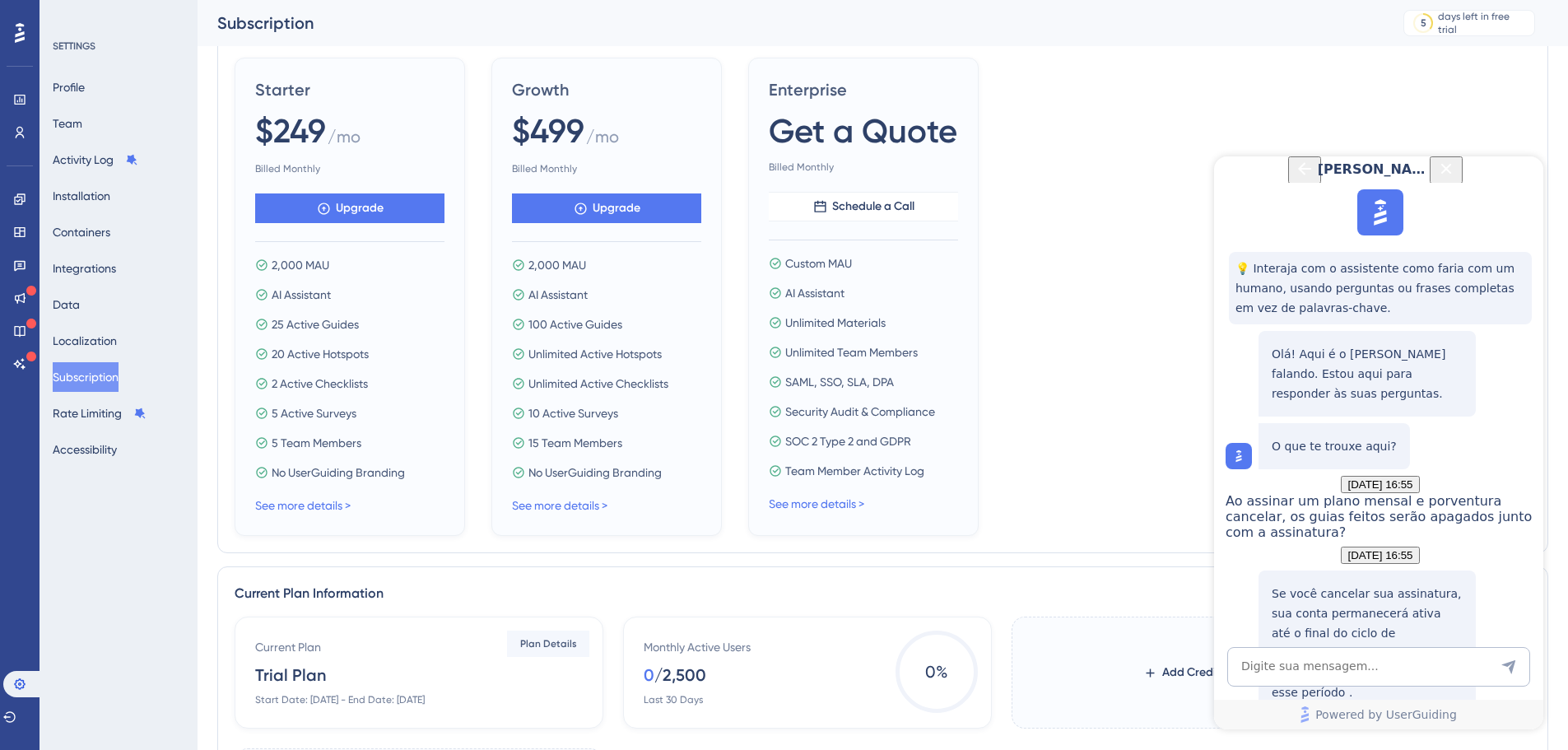
scroll to position [82, 0]
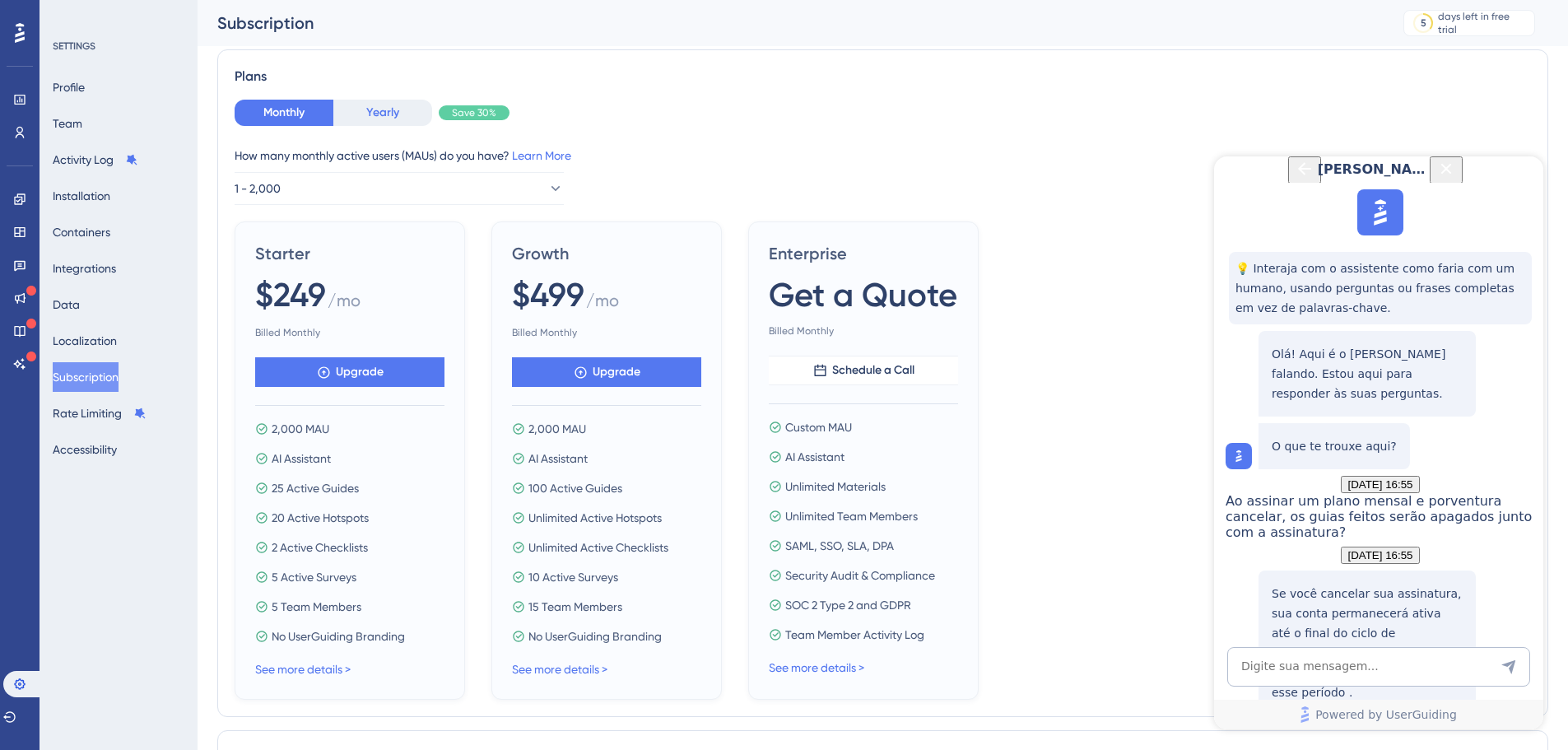
click at [385, 117] on button "Yearly" at bounding box center [382, 112] width 99 height 26
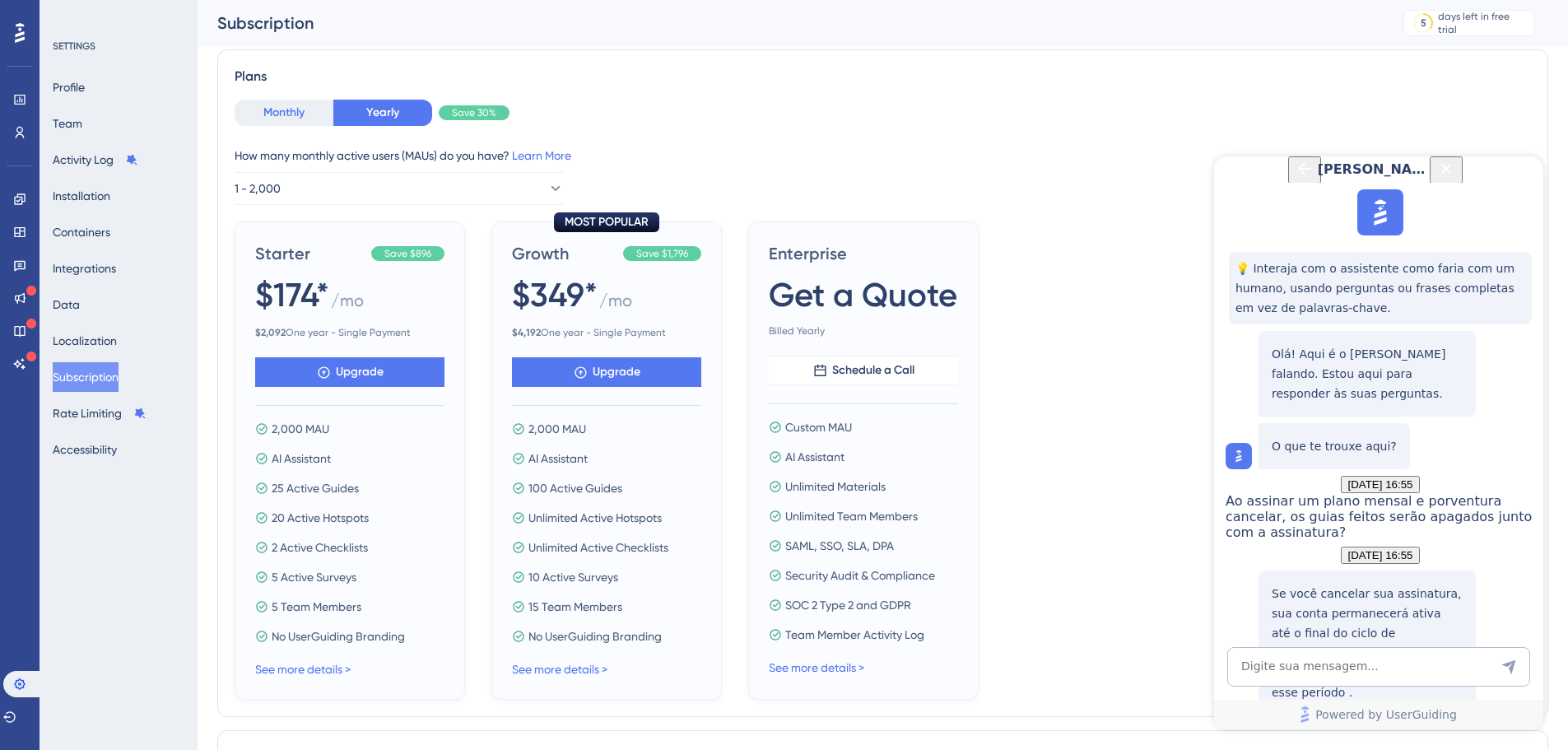
click at [293, 122] on button "Monthly" at bounding box center [283, 112] width 99 height 26
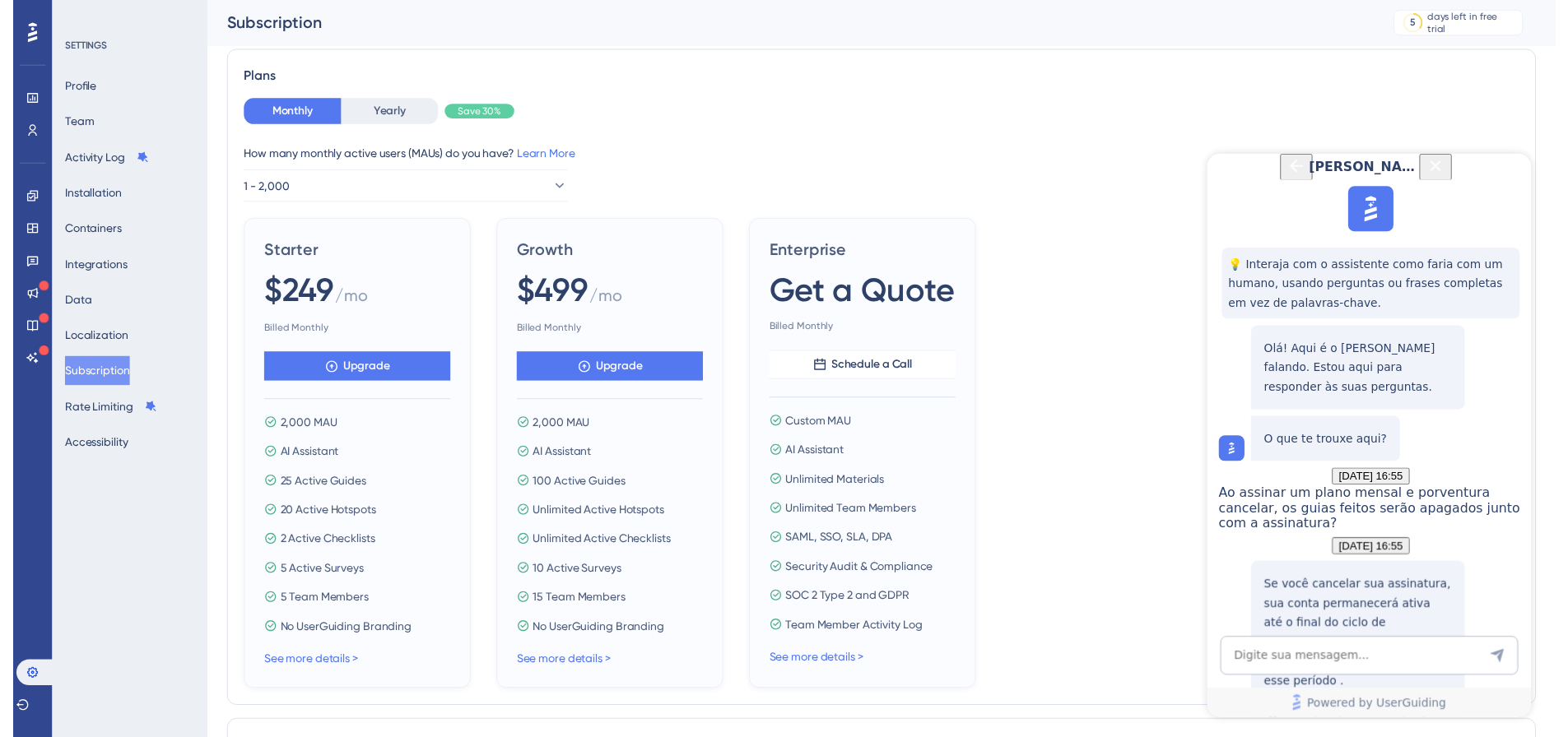
scroll to position [0, 0]
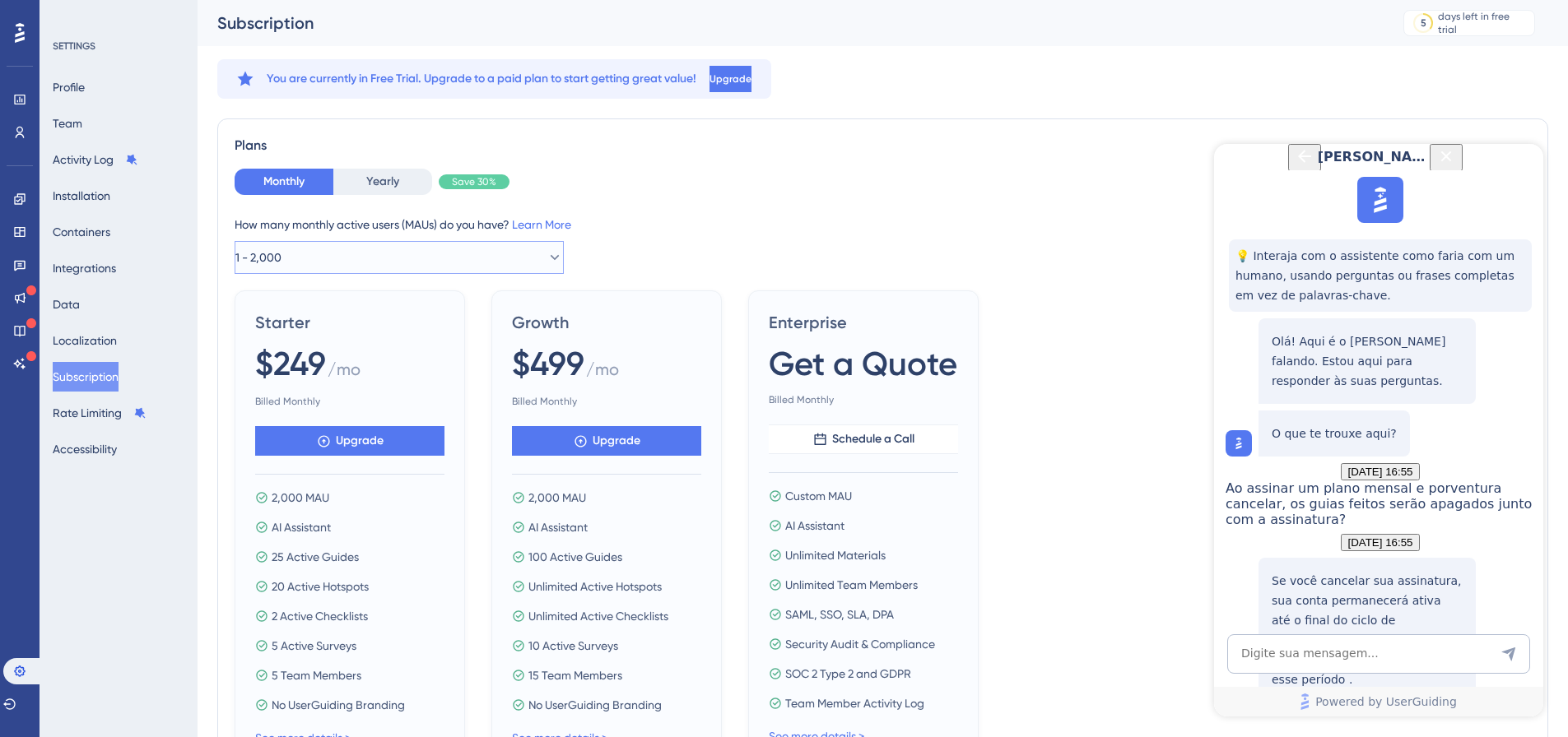
click at [451, 271] on button "1 - 2,000" at bounding box center [399, 258] width 329 height 33
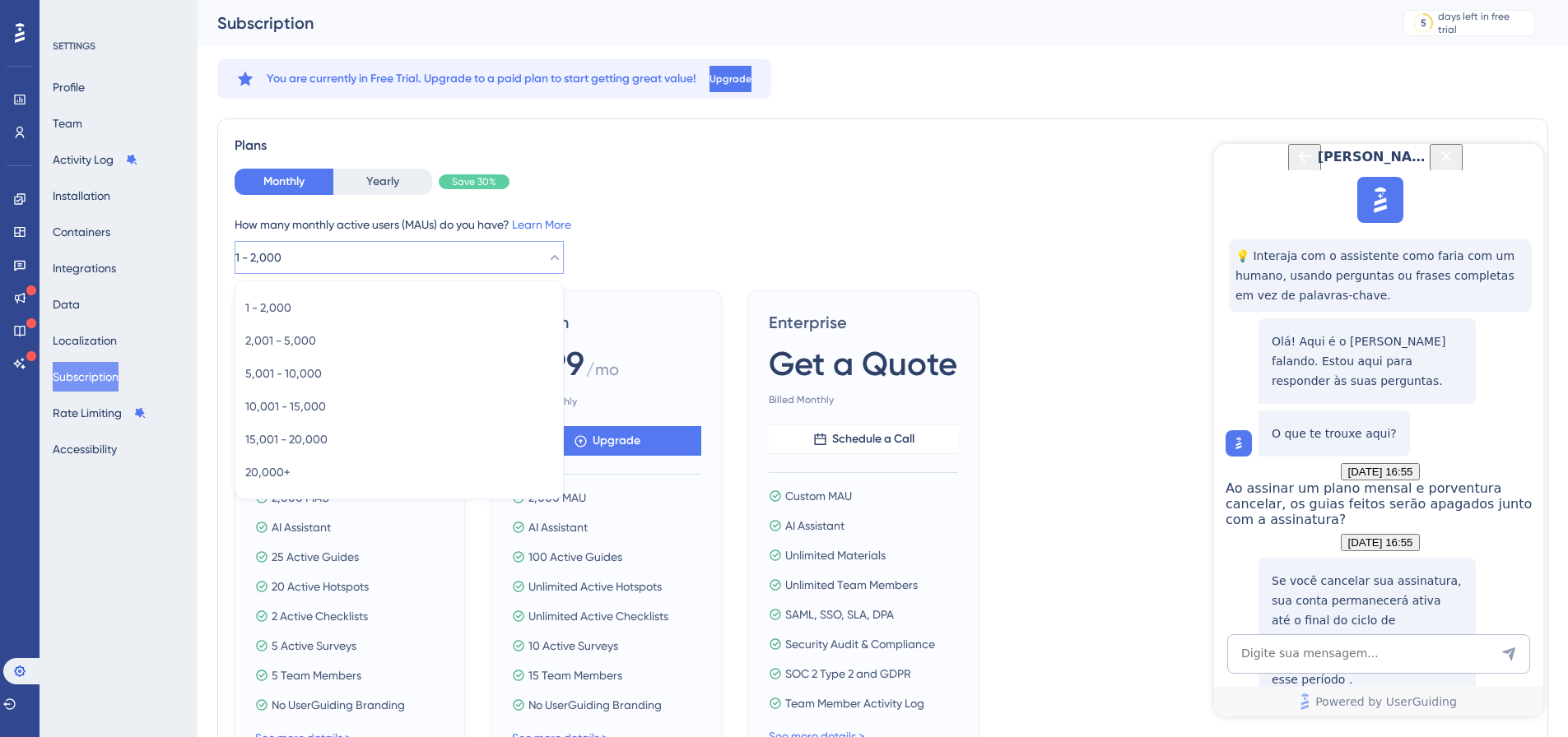
click at [843, 216] on div "How many monthly active users (MAUs) do you have? Learn More" at bounding box center [882, 224] width 1297 height 20
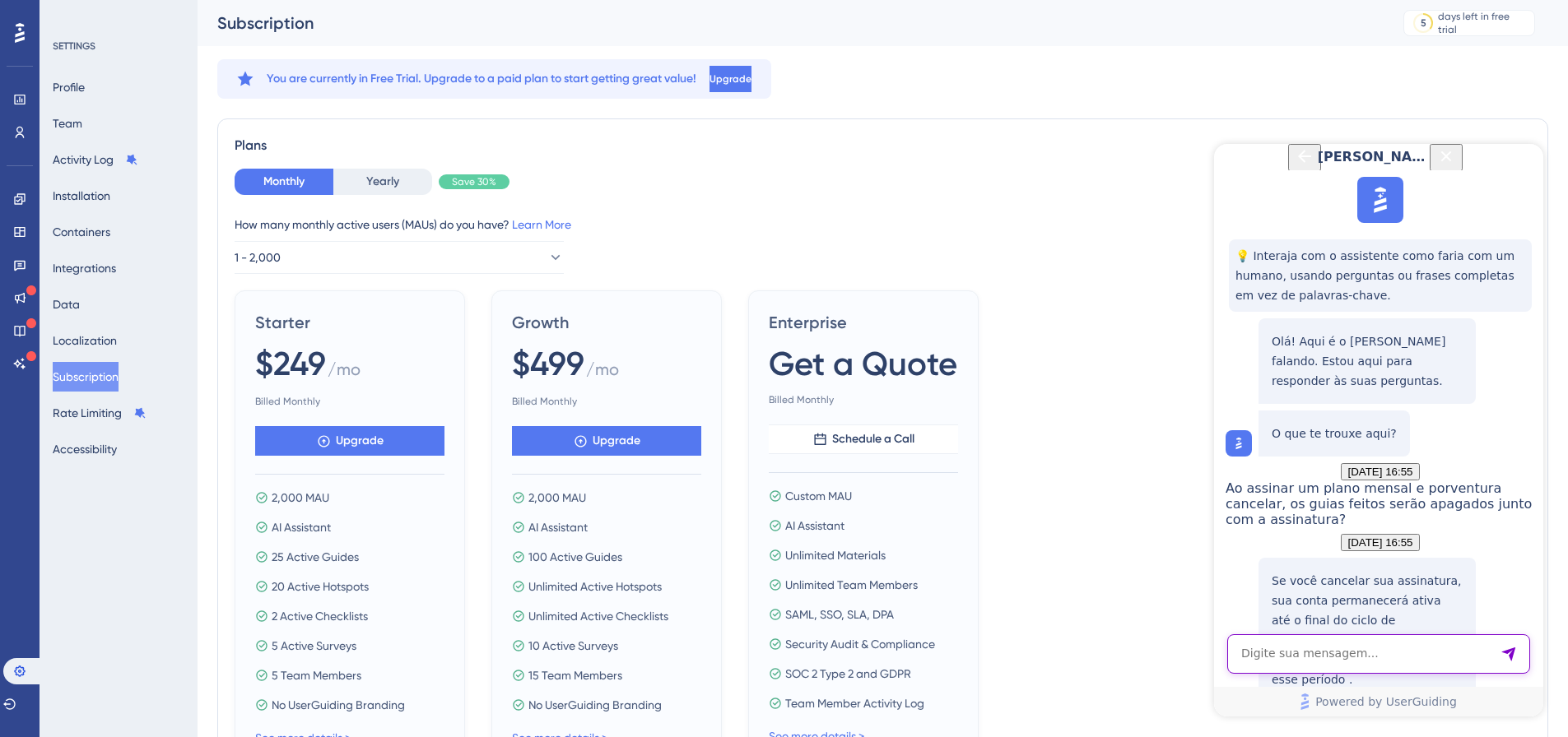
click at [1374, 655] on textarea "AI Assistant Text Input" at bounding box center [1379, 655] width 303 height 40
type textarea "o que são "MAU"?"
click at [424, 250] on button "1 - 2,000" at bounding box center [399, 258] width 329 height 33
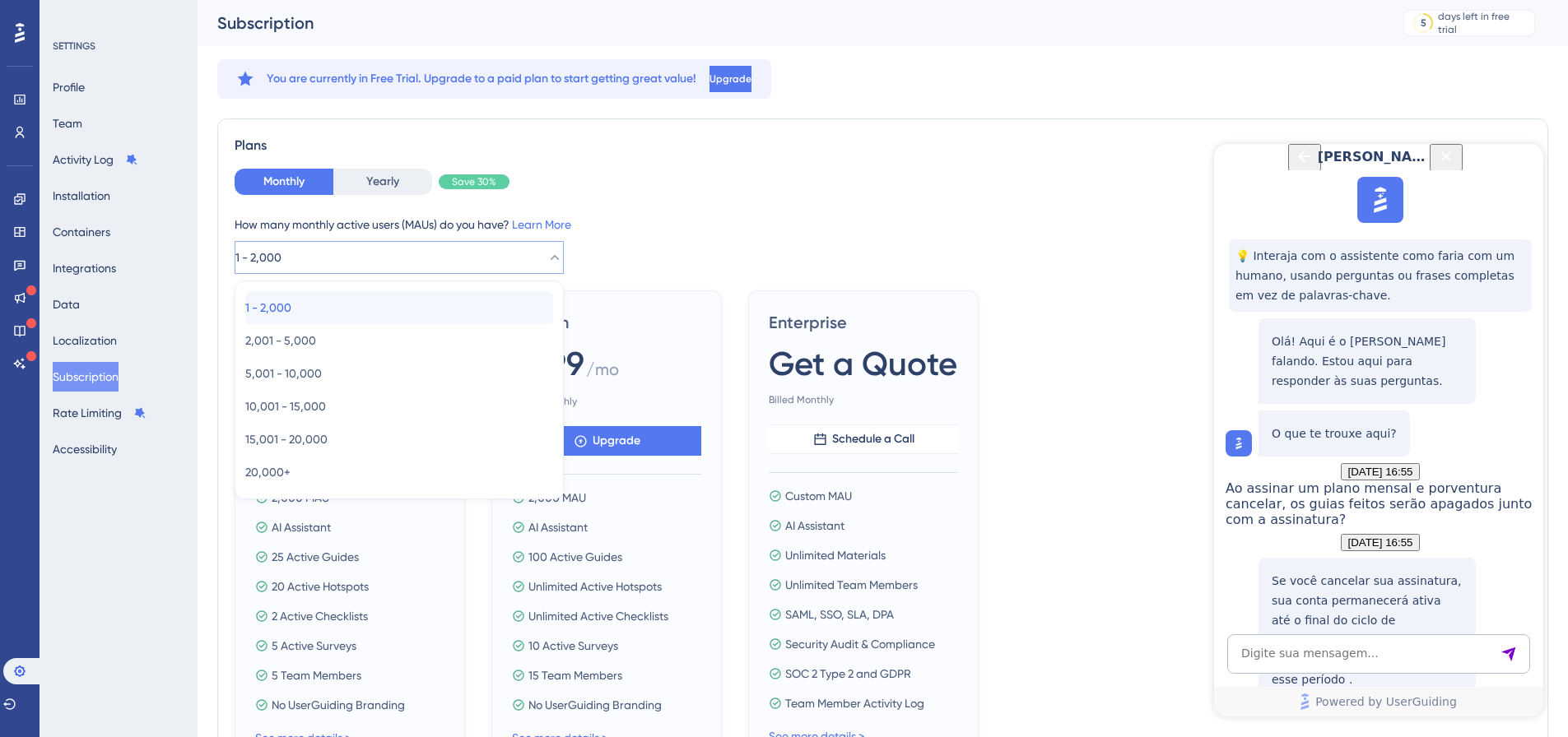
click at [397, 296] on div "1 - 2,000 1 - 2,000" at bounding box center [399, 307] width 308 height 33
